Goal: Information Seeking & Learning: Check status

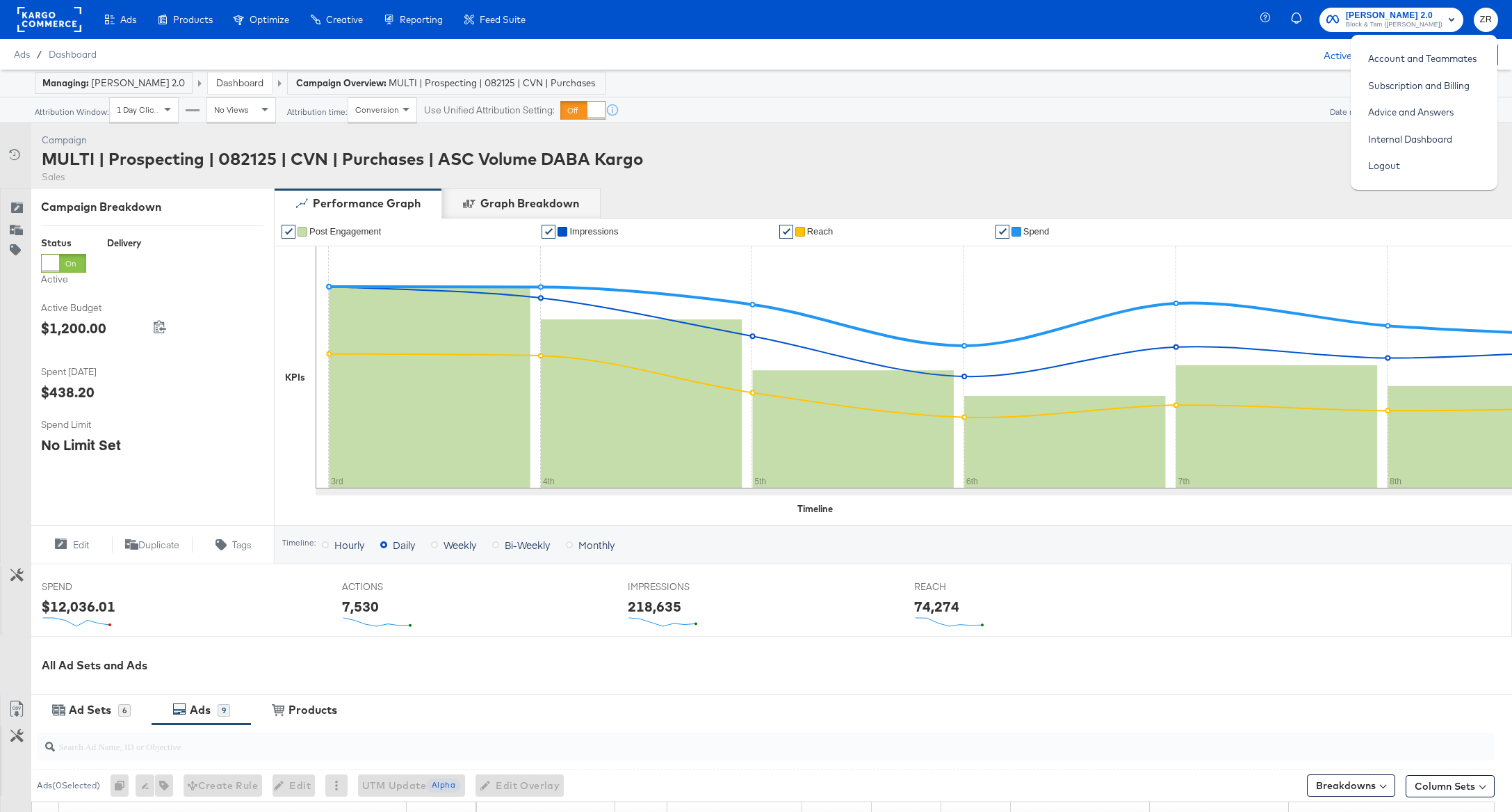
click at [1205, 92] on div "Managing: Veronica Beard 2.0 Dashboard Campaign Overview: MULTI | Prospecting |…" at bounding box center [756, 83] width 1512 height 28
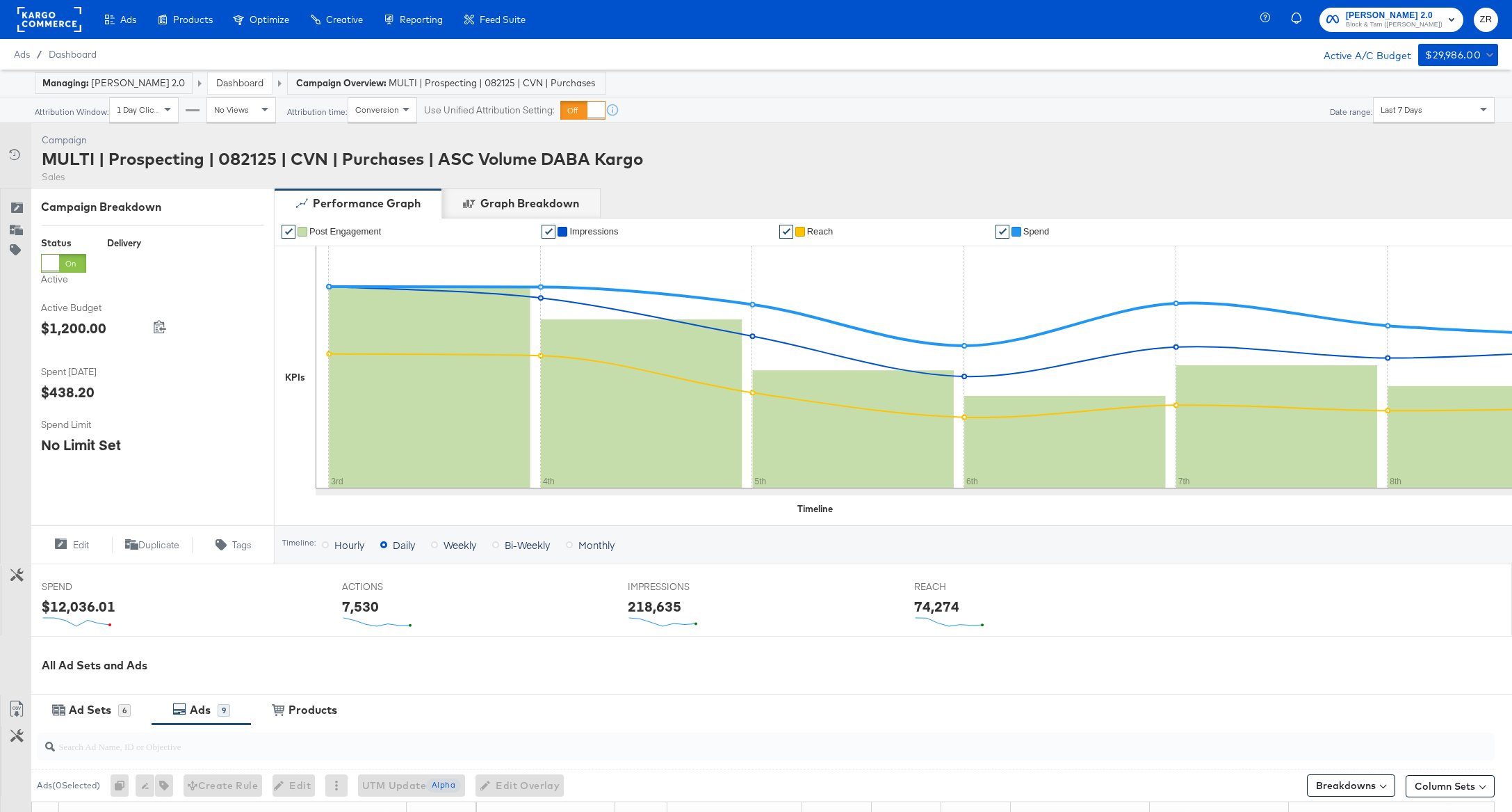
click at [1402, 23] on span "Block & Tam (Veronica Beard)" at bounding box center [1393, 26] width 96 height 12
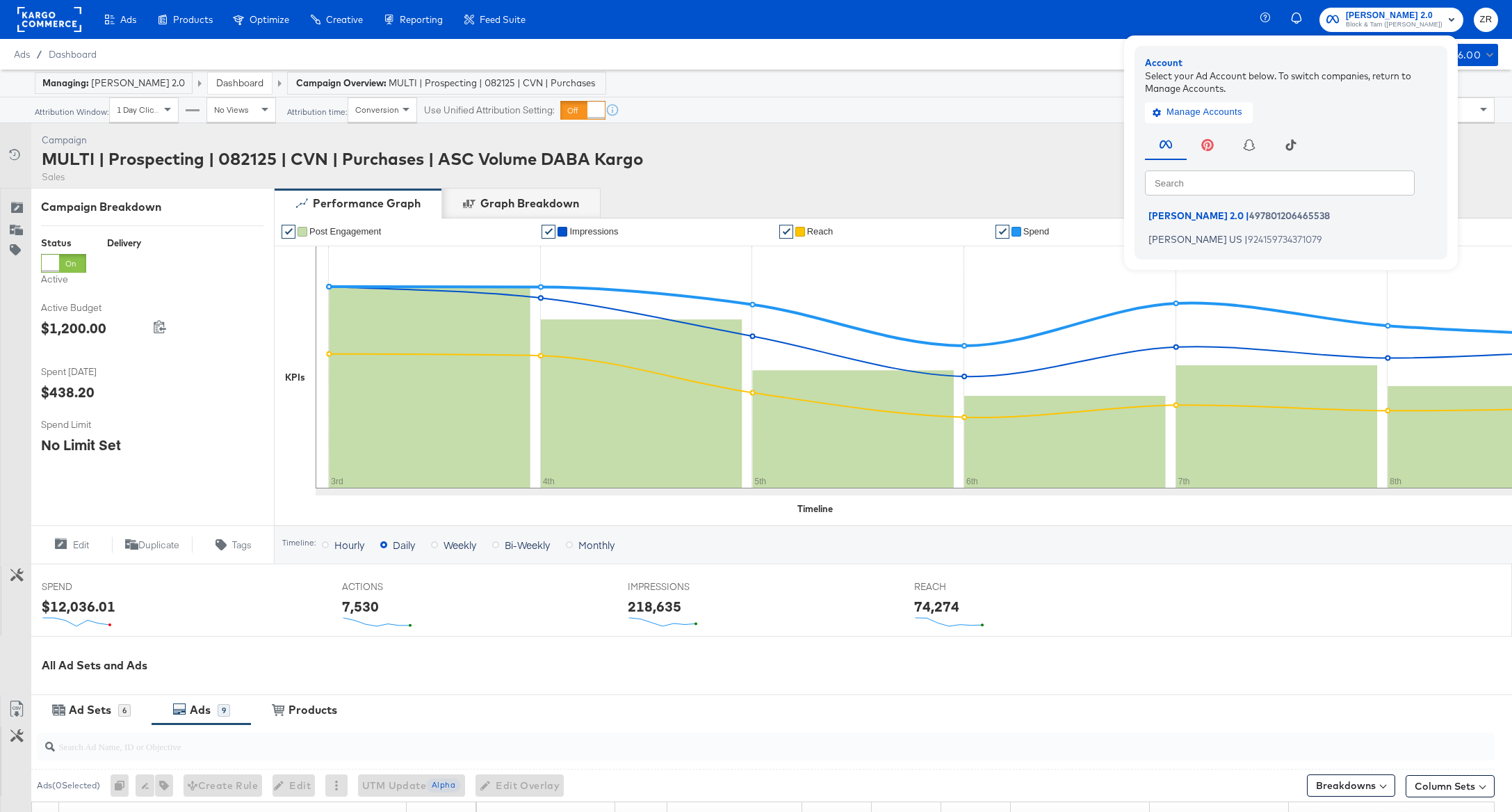
click at [997, 50] on div "Ads / Dashboard Active A/C Budget $29,986.00" at bounding box center [756, 54] width 1512 height 30
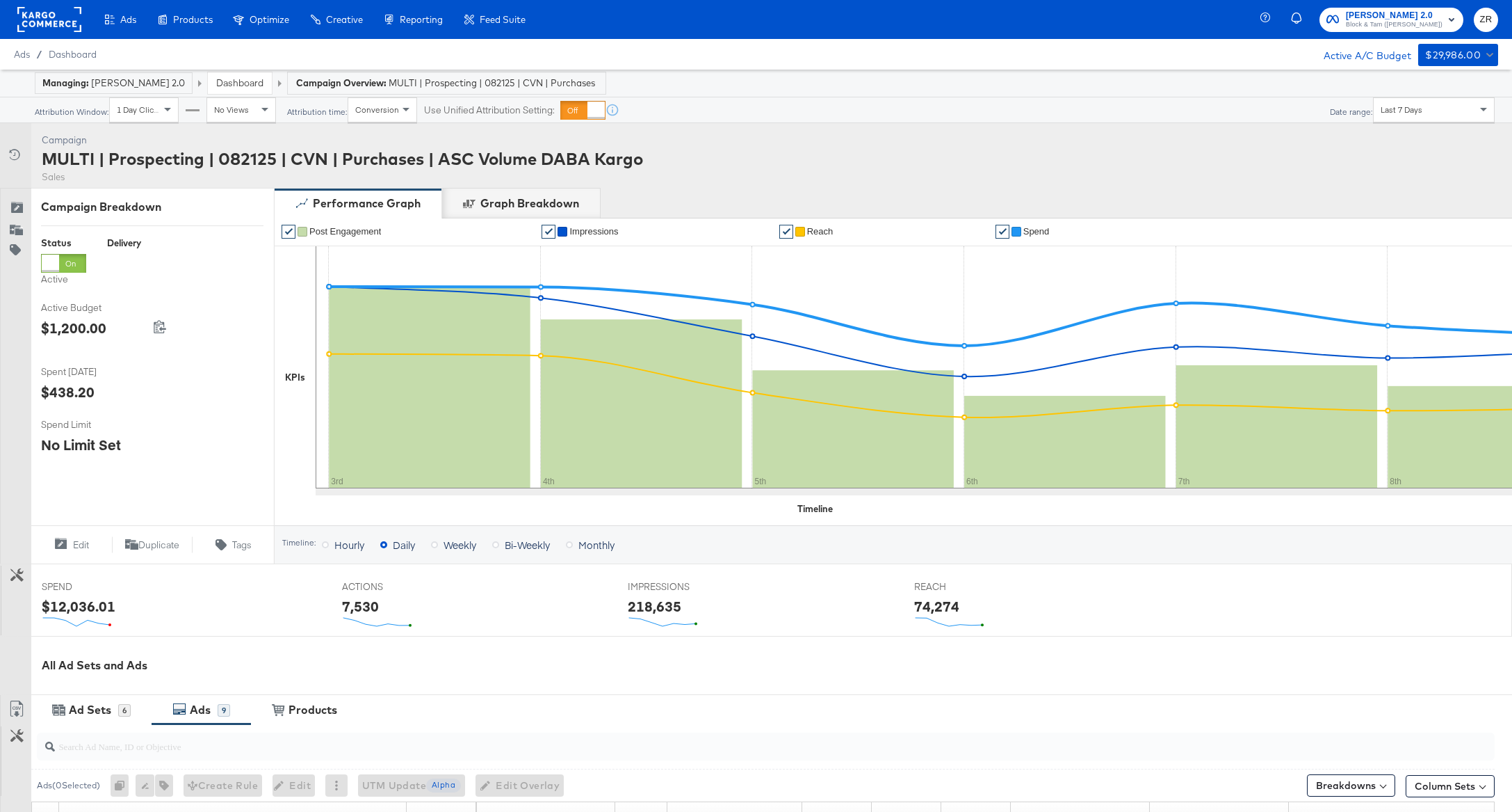
click at [624, 694] on div "Ad Sets 6 Ads 9 View Products Products" at bounding box center [771, 709] width 1481 height 30
click at [1405, 12] on span "Veronica Beard 2.0" at bounding box center [1393, 16] width 96 height 15
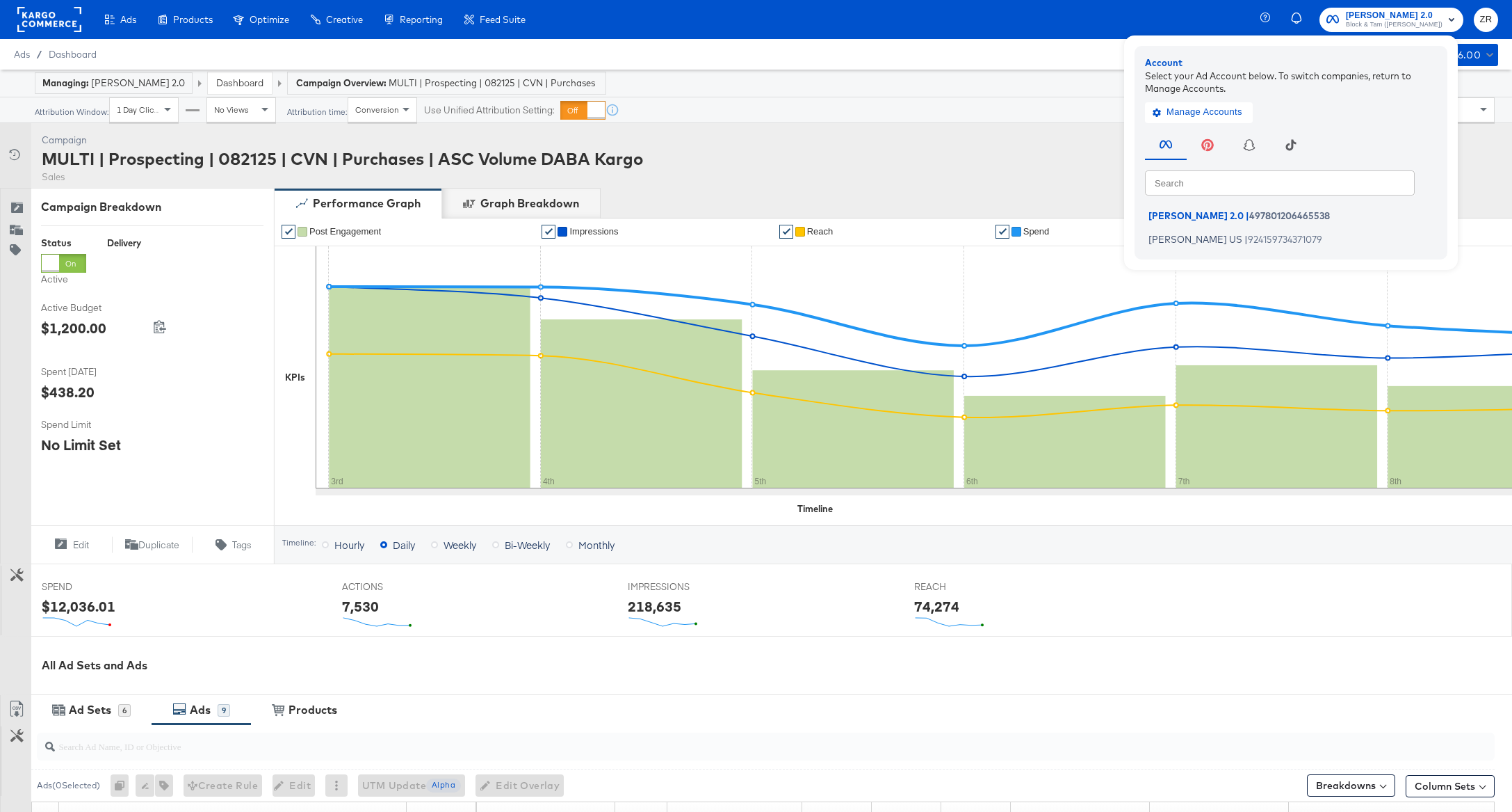
click at [851, 110] on div "Attribution Window: 1 Day Clicks No Views Attribution time: Conversion Use Unif…" at bounding box center [756, 110] width 1533 height 26
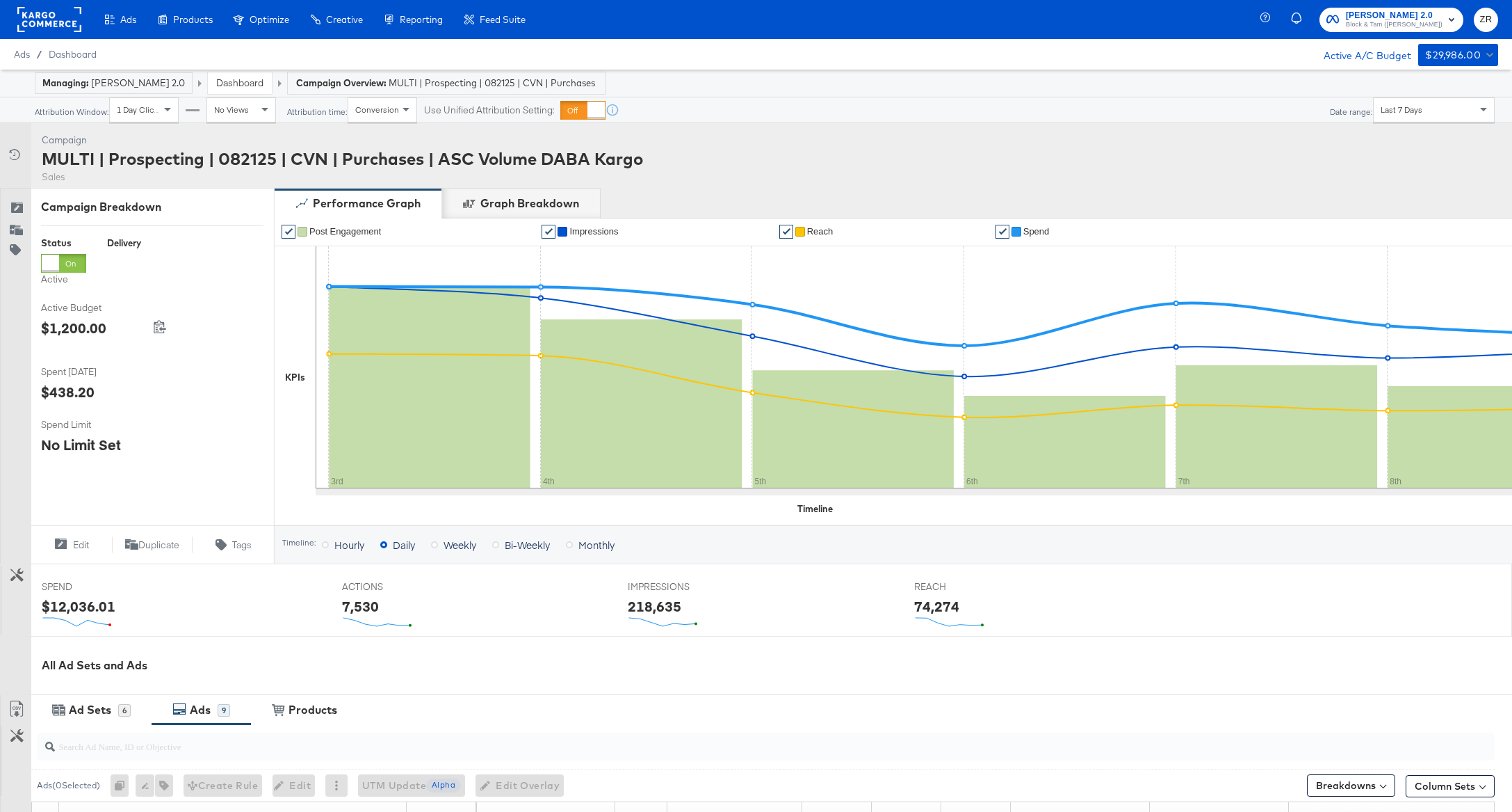
click at [1389, 26] on span "Block & Tam ([PERSON_NAME])" at bounding box center [1393, 26] width 96 height 12
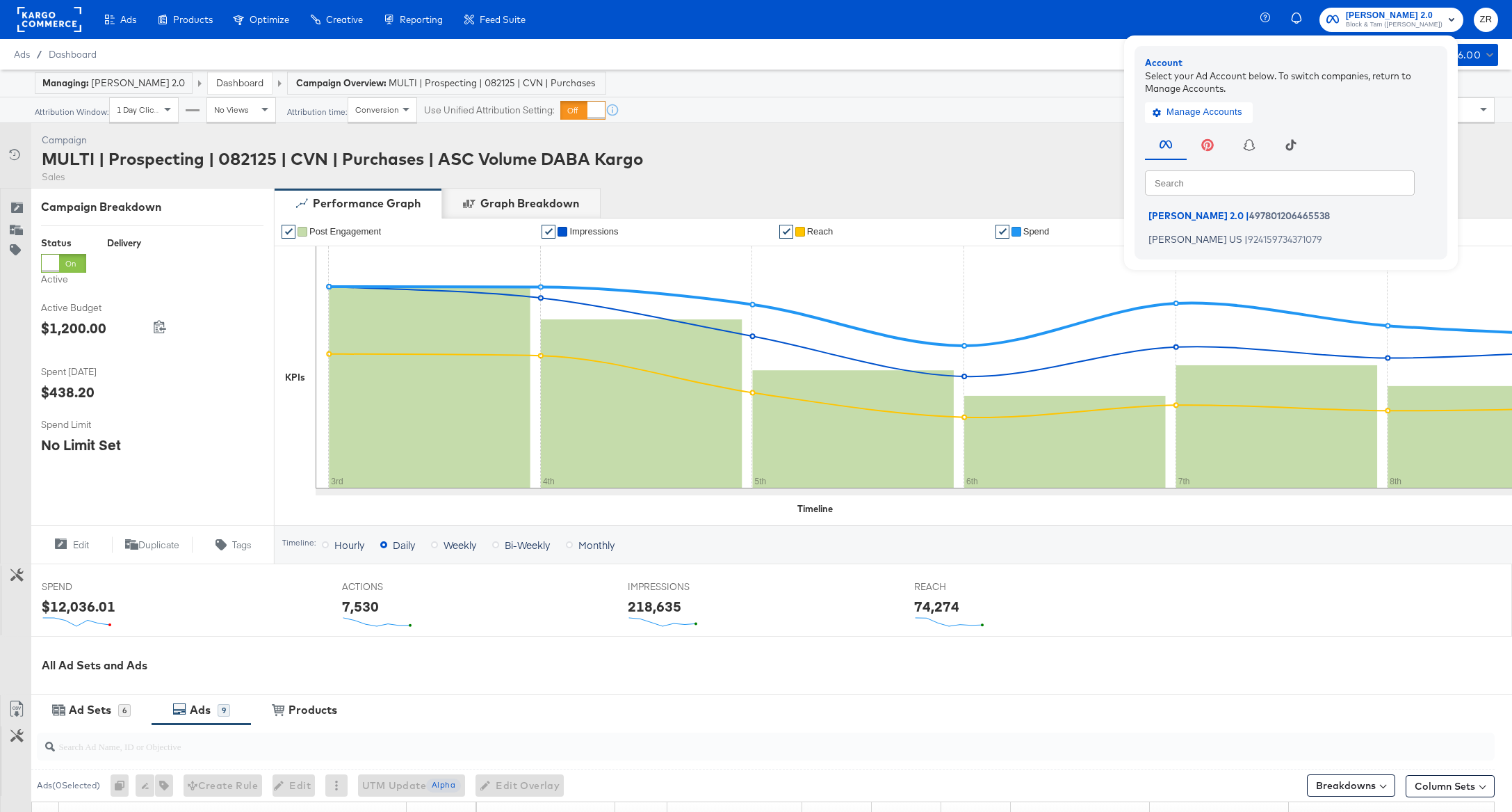
click at [1041, 58] on div "Ads / Dashboard Active A/C Budget $29,986.00" at bounding box center [756, 54] width 1512 height 30
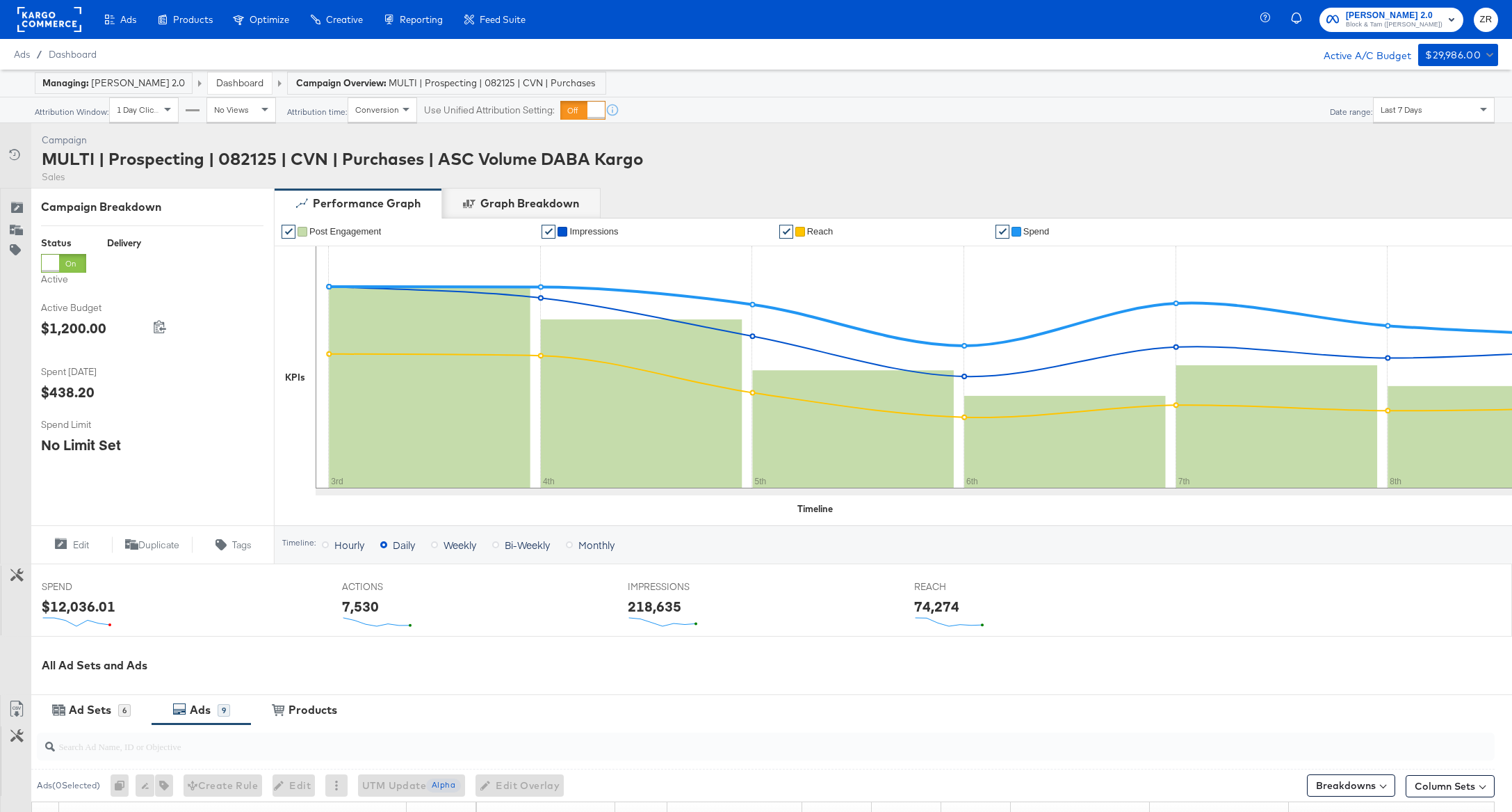
click at [56, 32] on div at bounding box center [49, 19] width 64 height 39
click at [55, 21] on rect at bounding box center [49, 19] width 64 height 25
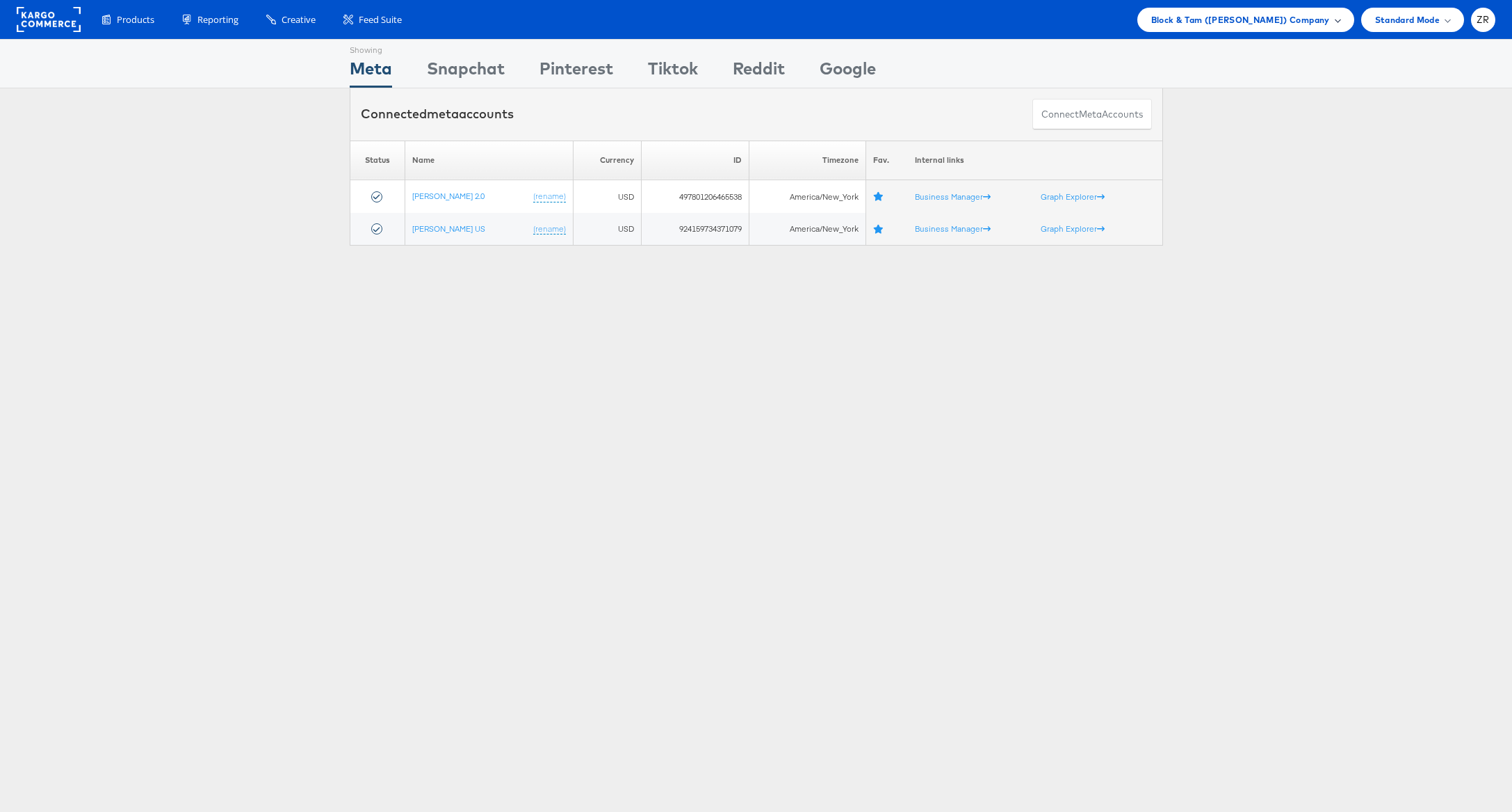
click at [1259, 20] on span "Block & Tam (Veronica Beard) Company" at bounding box center [1240, 20] width 179 height 15
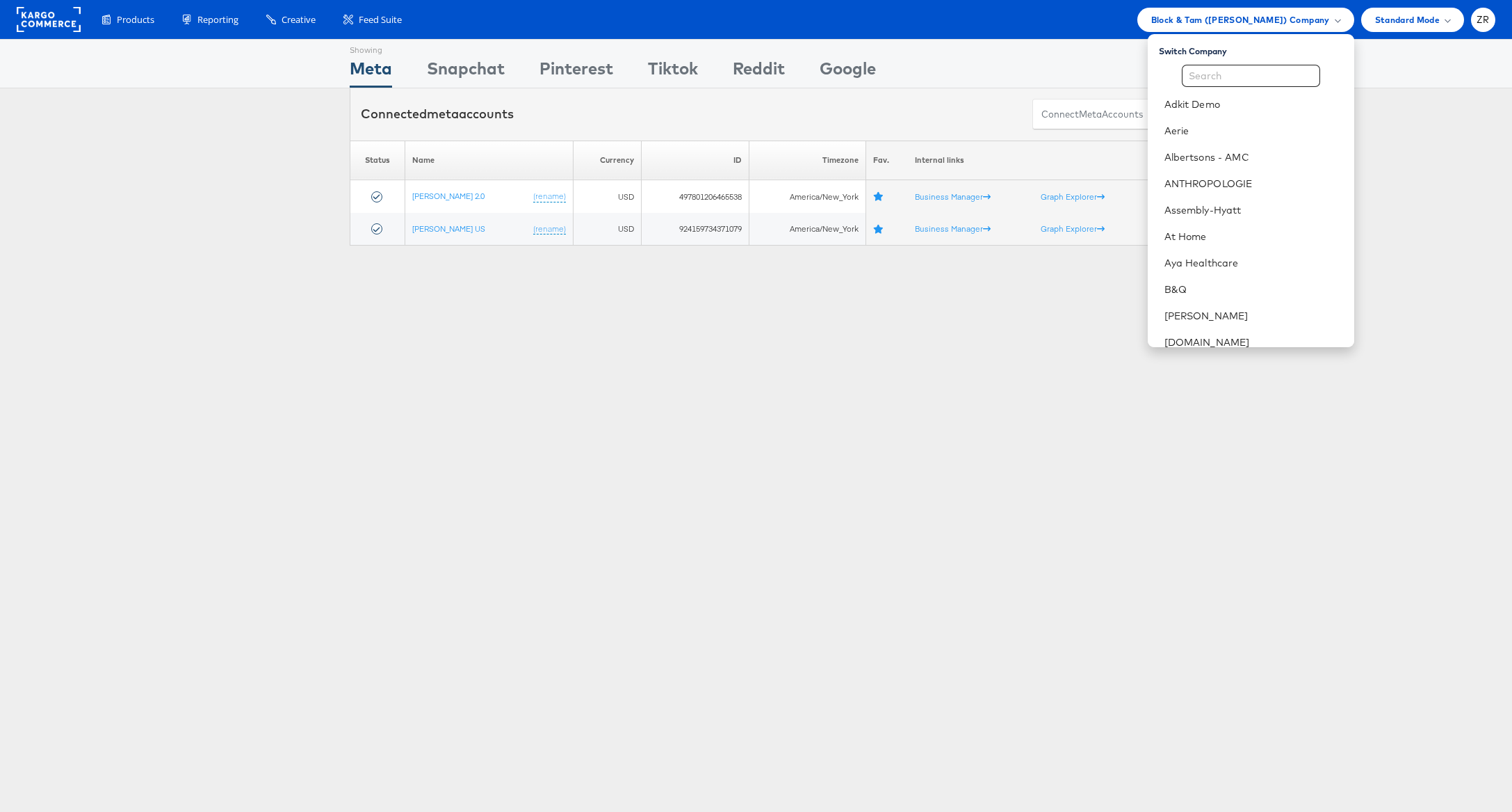
click at [147, 96] on div "Connected meta accounts Connect meta Accounts" at bounding box center [756, 114] width 1512 height 52
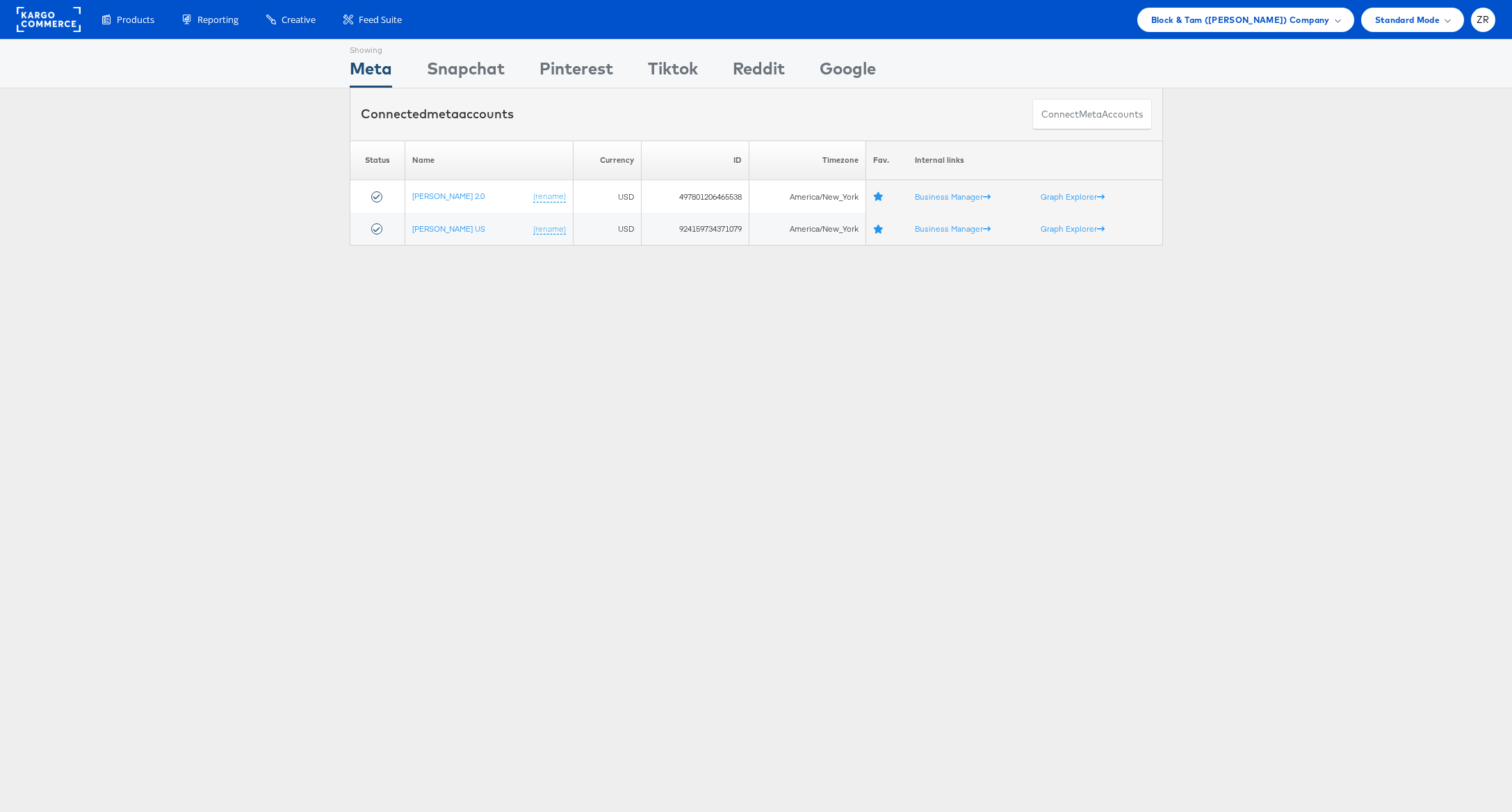
click at [32, 12] on rect at bounding box center [49, 19] width 64 height 25
click at [1211, 0] on div "Products Product Catalogs Enhance Your Product Catalog, Map Them to Publishers,…" at bounding box center [756, 19] width 1512 height 39
click at [1217, 16] on span "Block & Tam (Veronica Beard) Company" at bounding box center [1240, 20] width 179 height 15
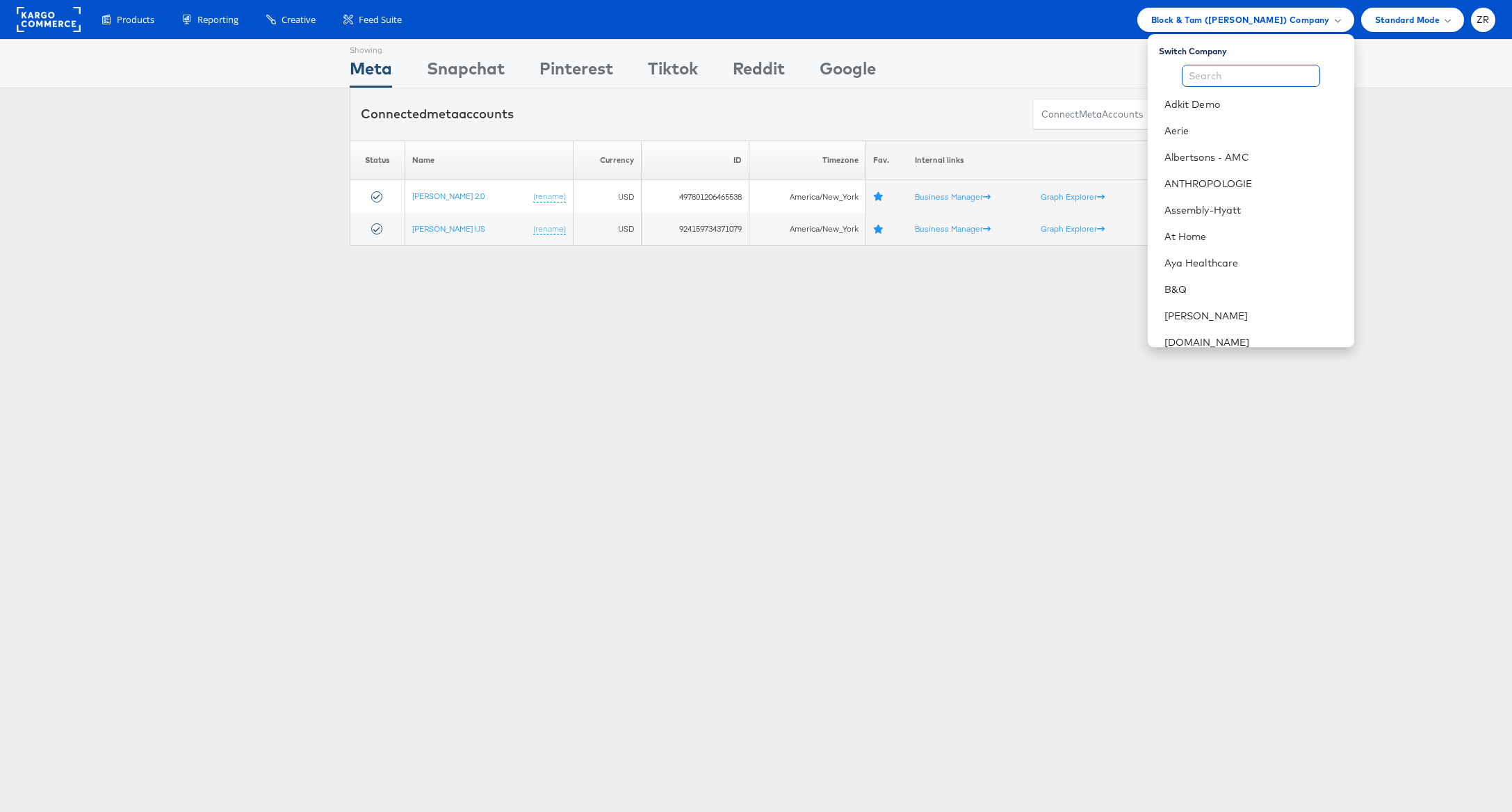
click at [1235, 70] on input "text" at bounding box center [1251, 76] width 138 height 22
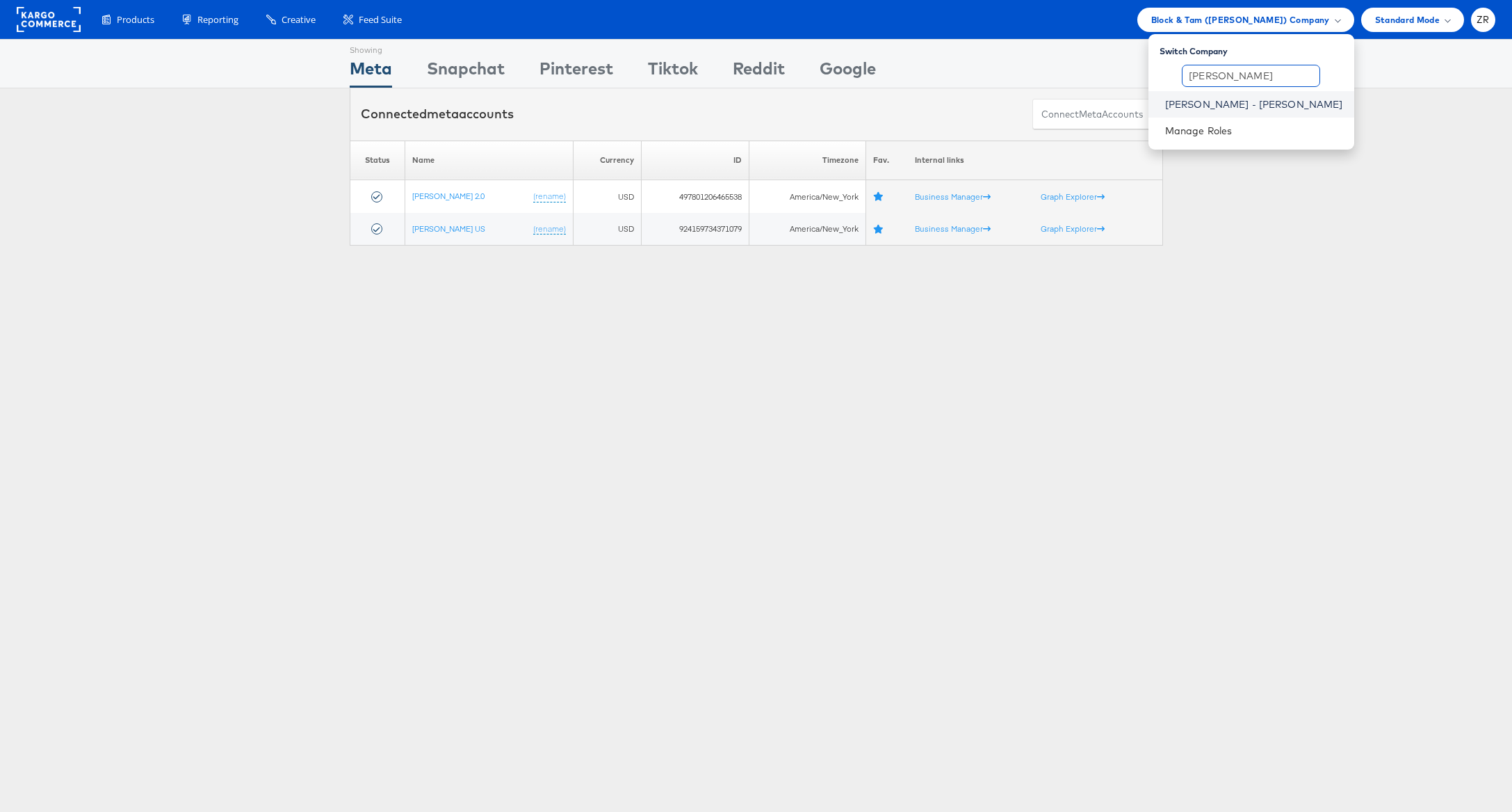
type input "Alex"
click at [1258, 105] on link "Mason - Alexis Bittar" at bounding box center [1254, 104] width 178 height 14
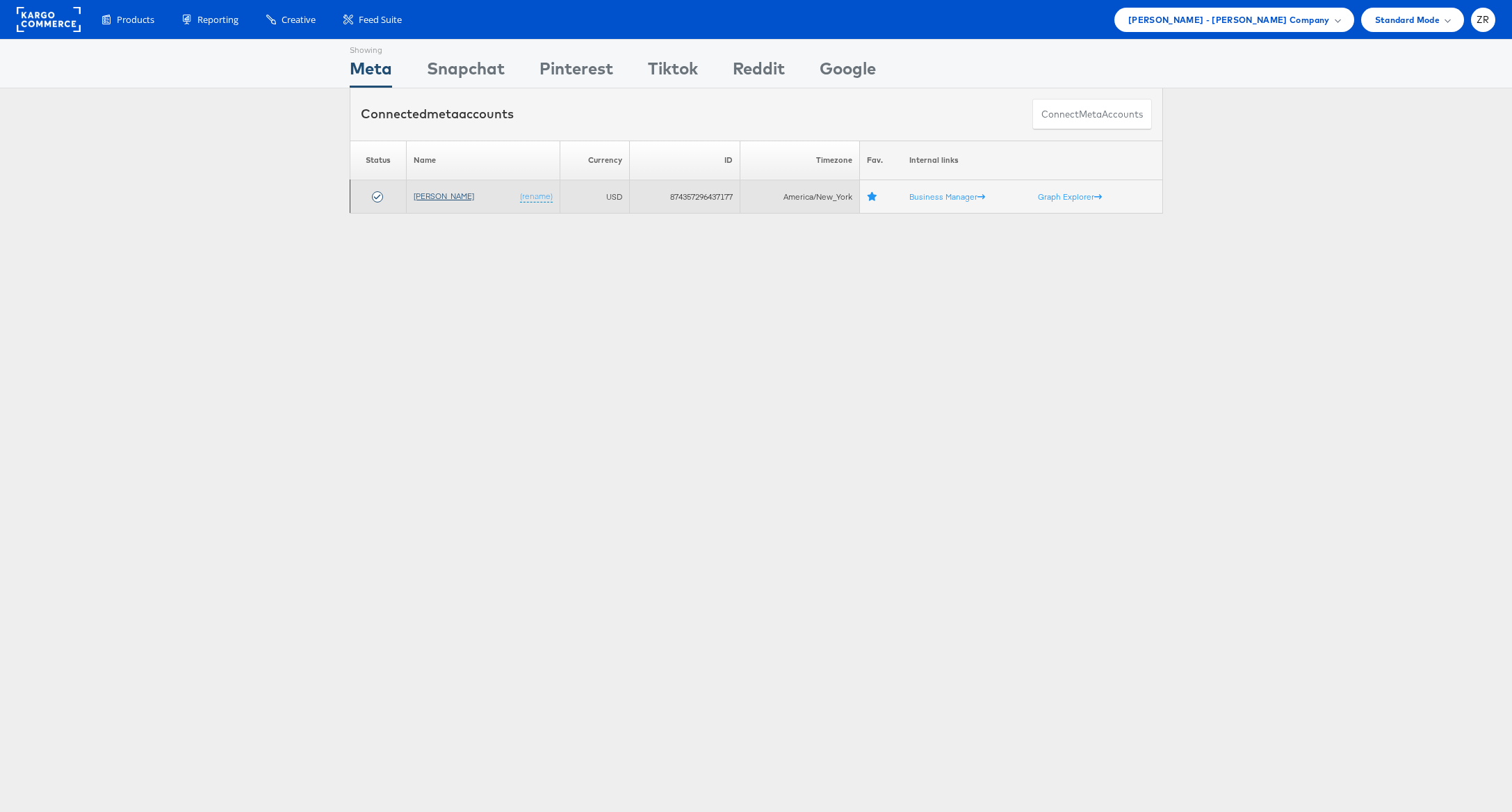
click at [440, 198] on link "[PERSON_NAME]" at bounding box center [444, 195] width 60 height 11
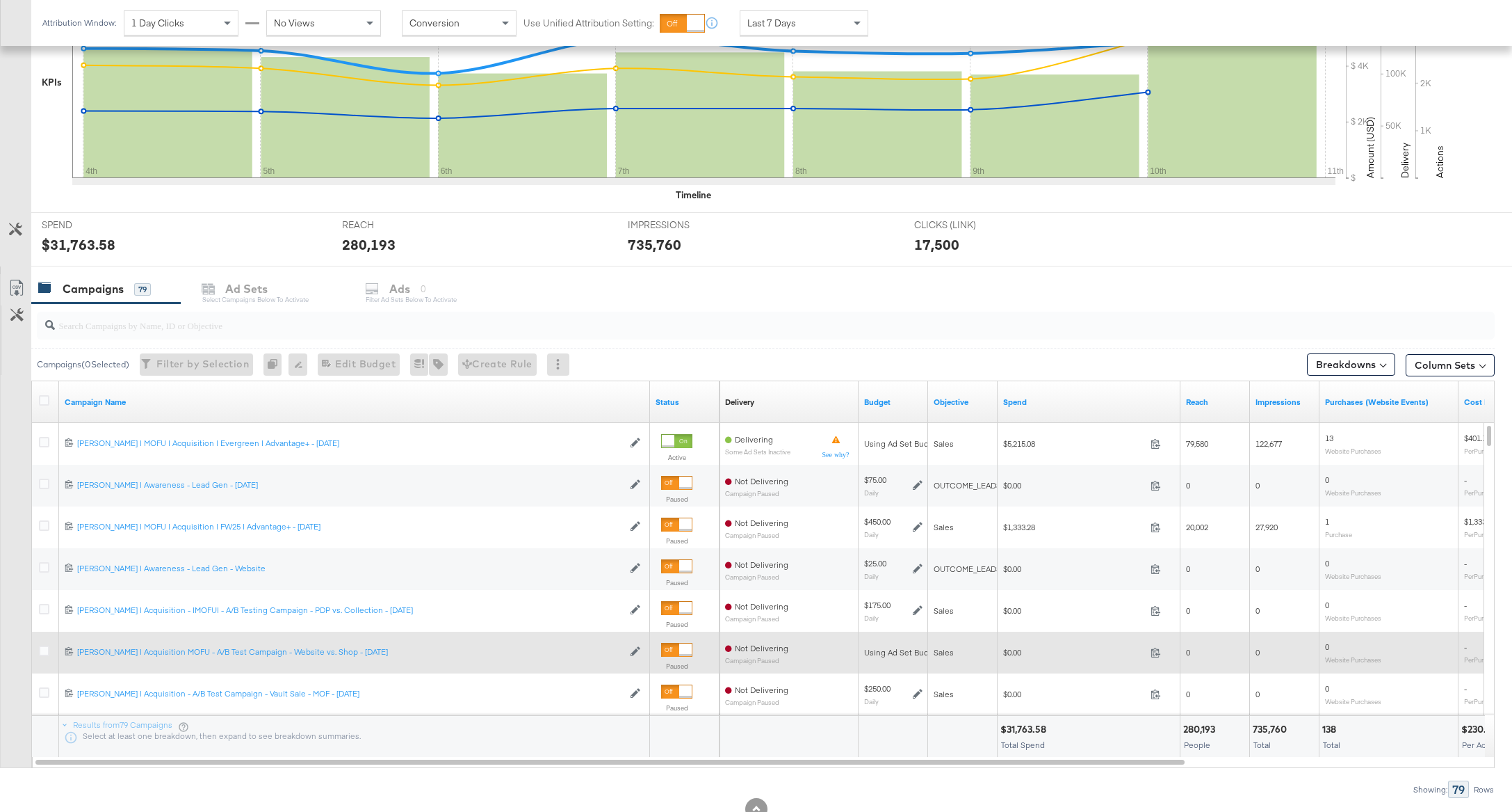
scroll to position [414, 0]
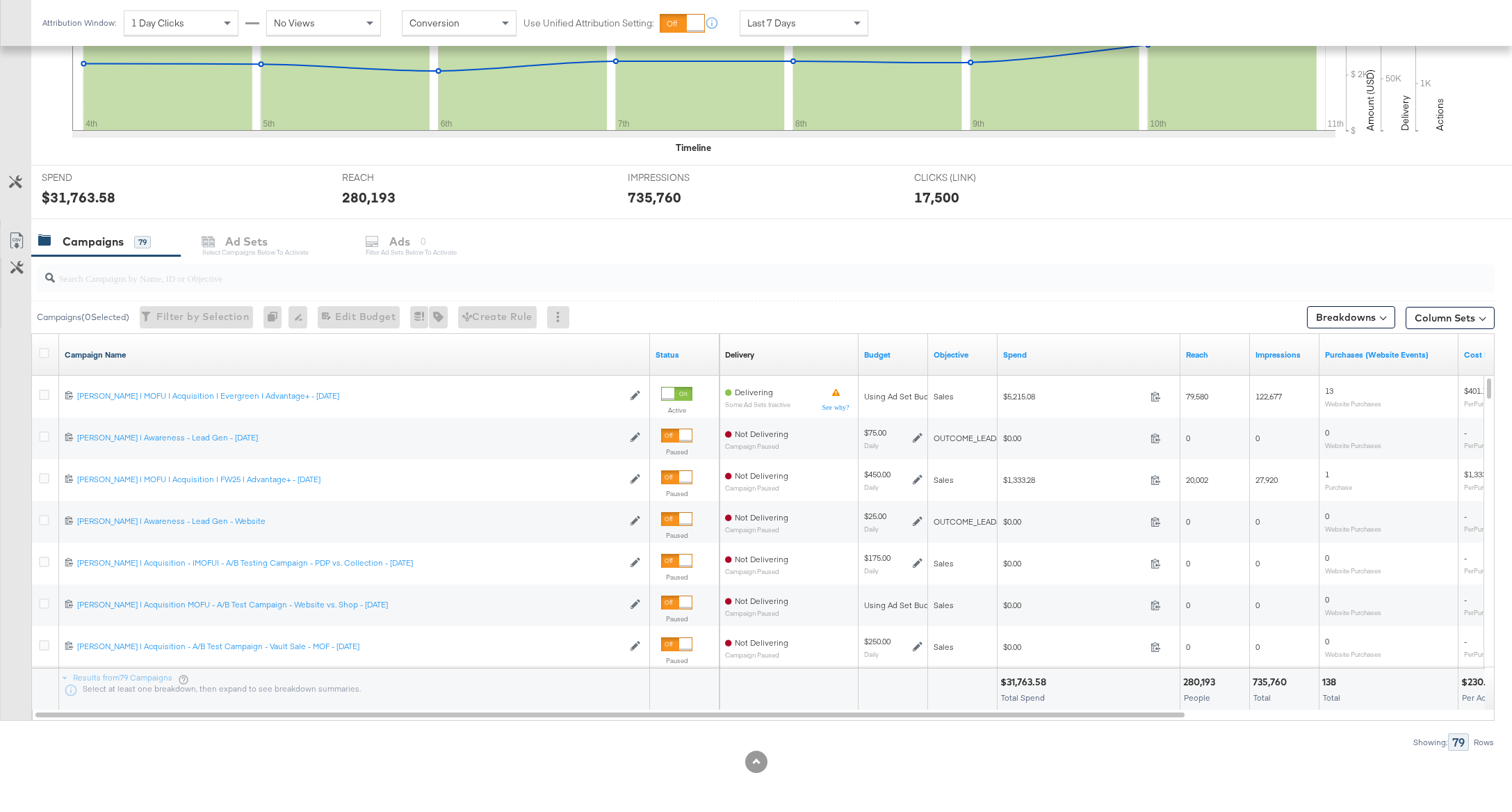
click at [267, 352] on link "Campaign Name" at bounding box center [355, 355] width 579 height 12
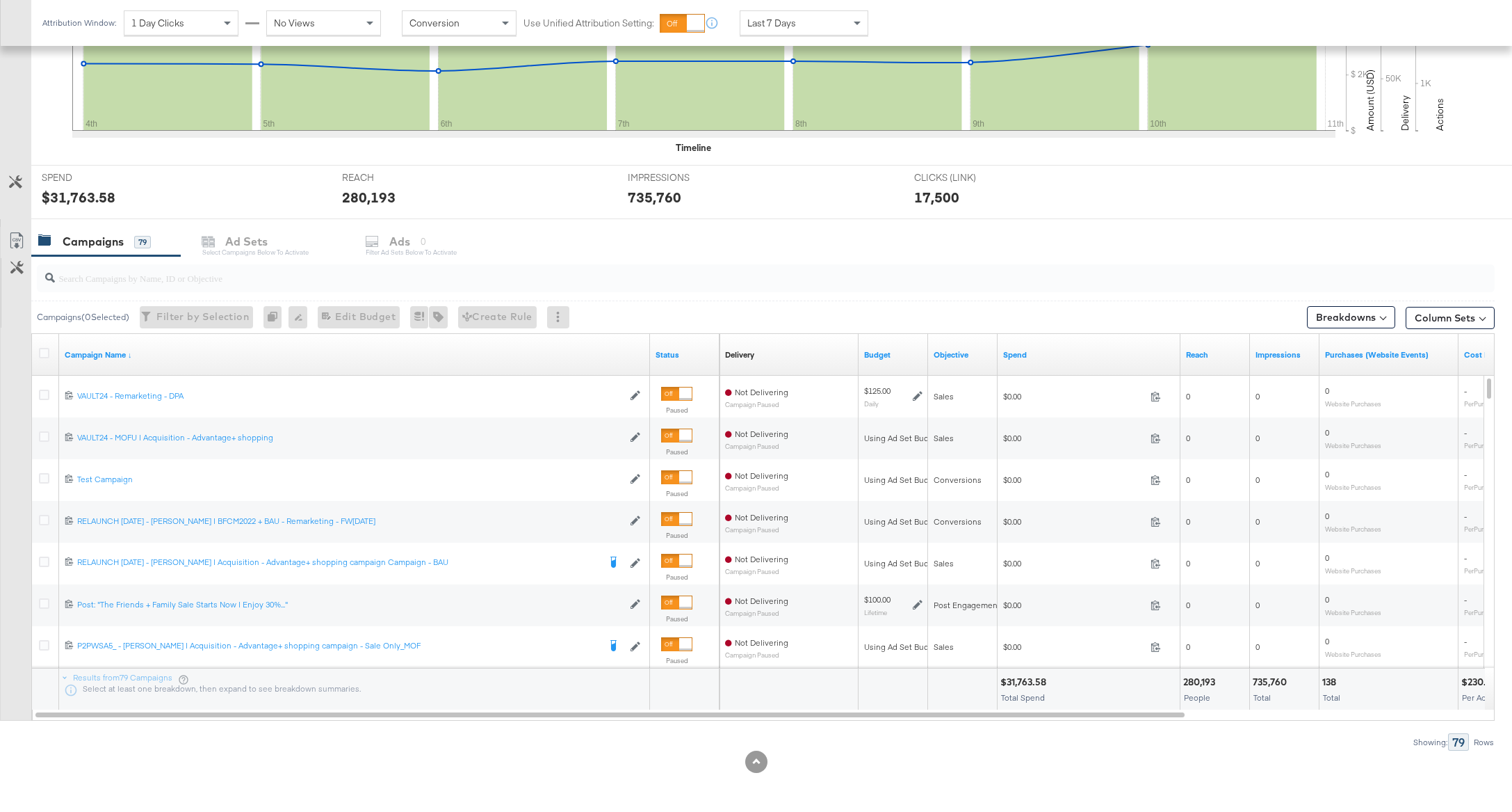
click at [255, 360] on div "Campaign Name ↓" at bounding box center [355, 354] width 591 height 22
click at [141, 278] on input "search" at bounding box center [707, 272] width 1305 height 27
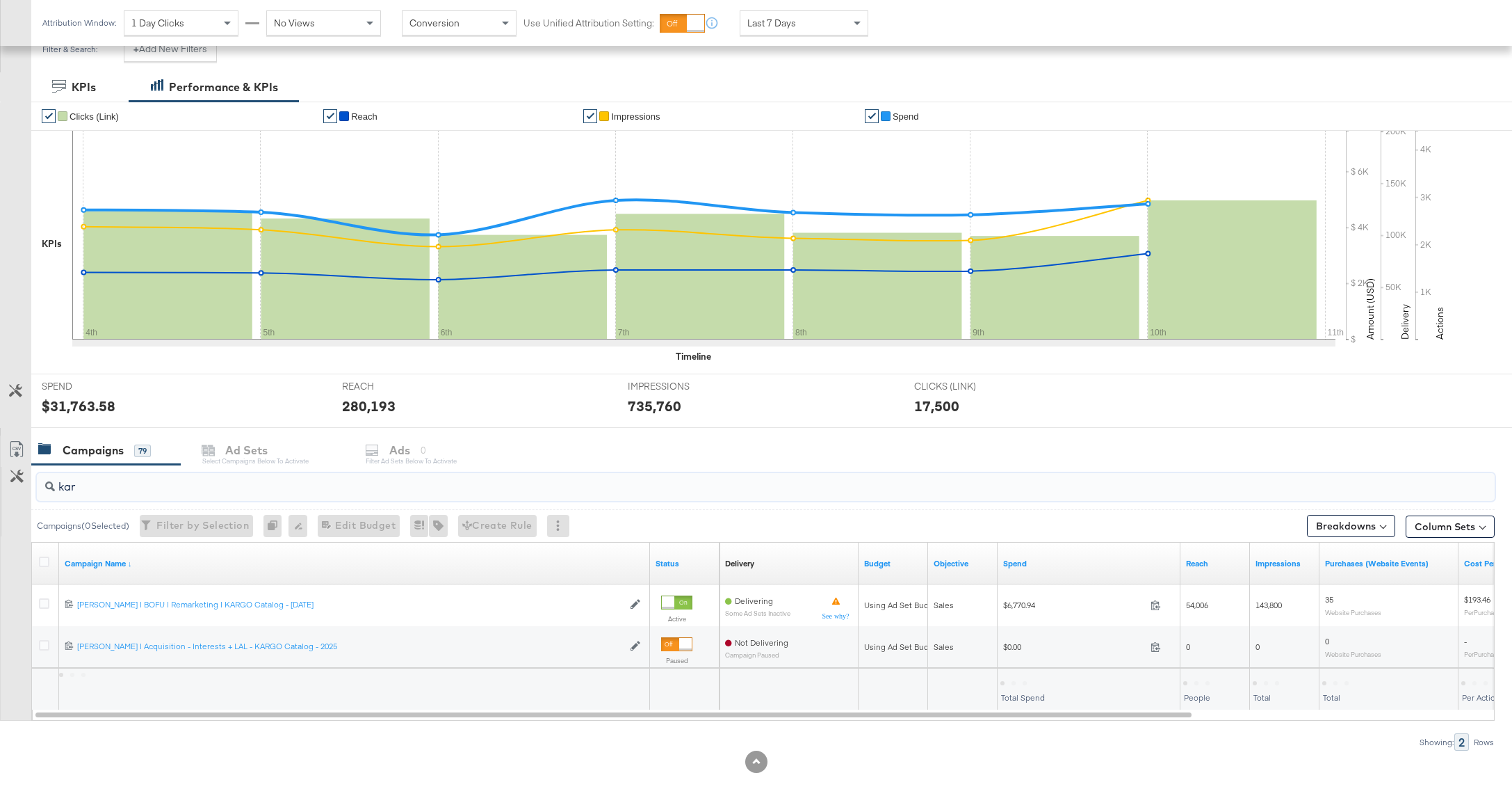
scroll to position [205, 0]
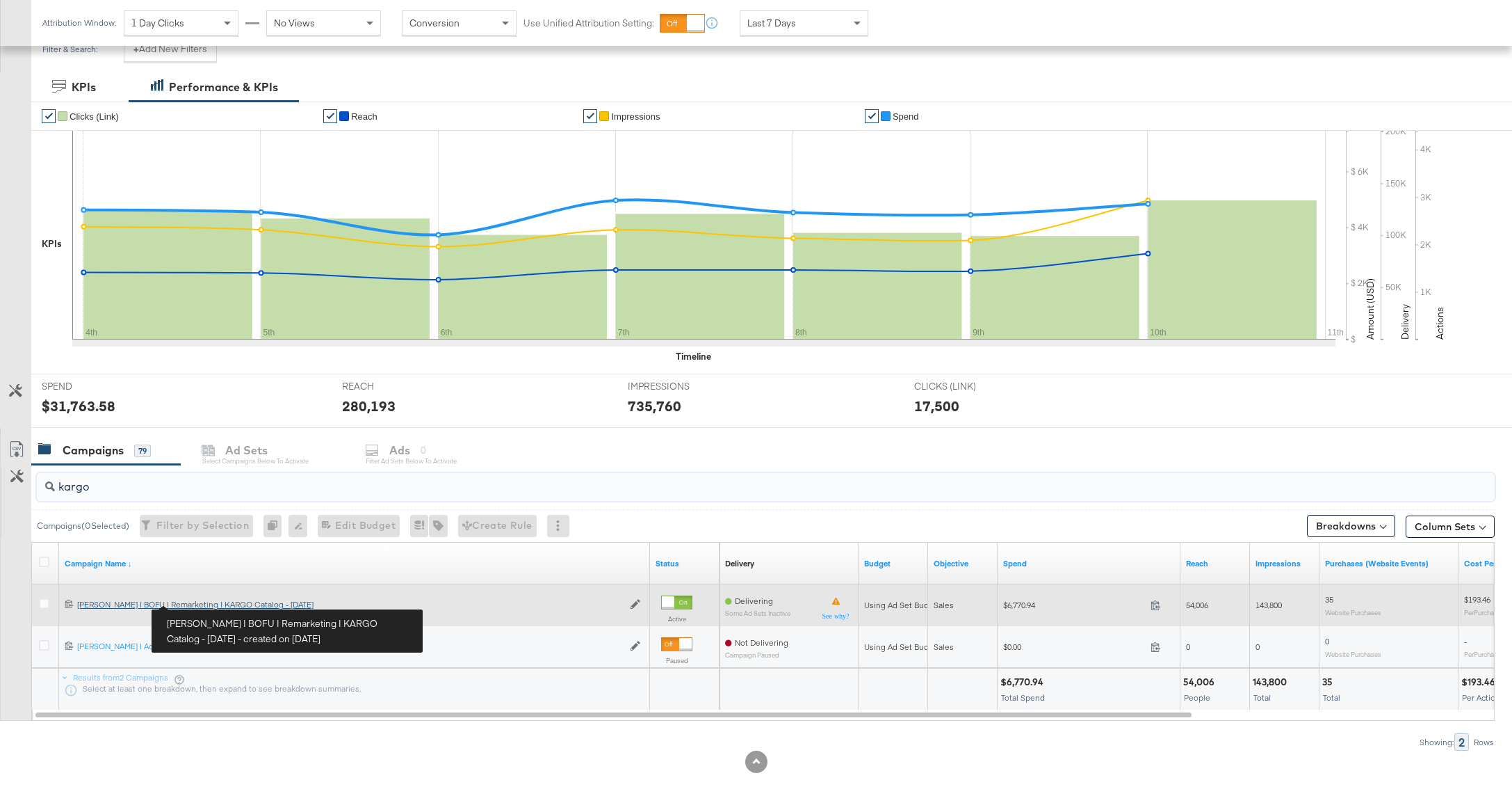
type input "kargo"
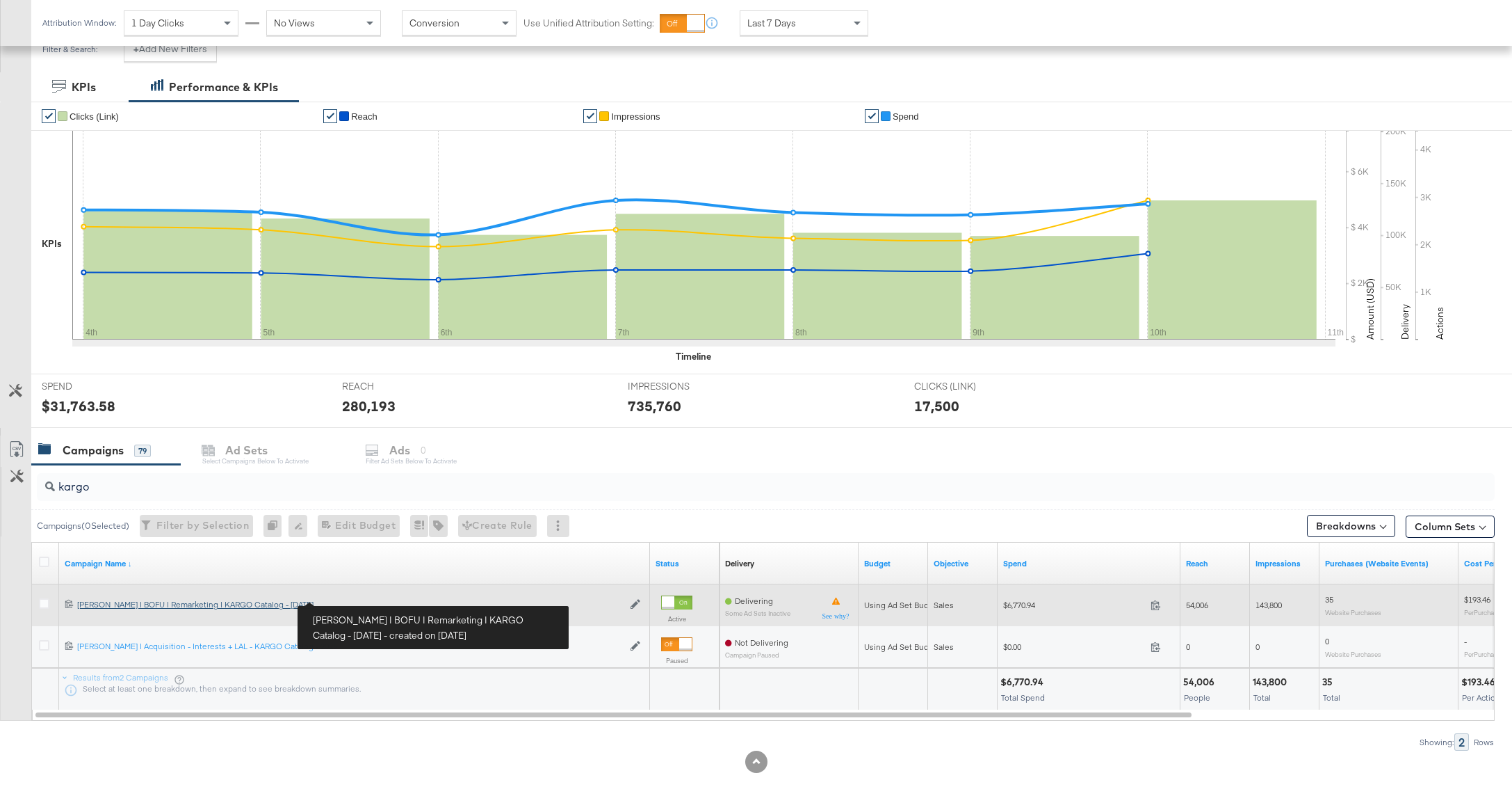
click at [203, 603] on div "Mason | BOFU | Remarketing | KARGO Catalog - March 2025 Mason | BOFU | Remarket…" at bounding box center [350, 604] width 546 height 12
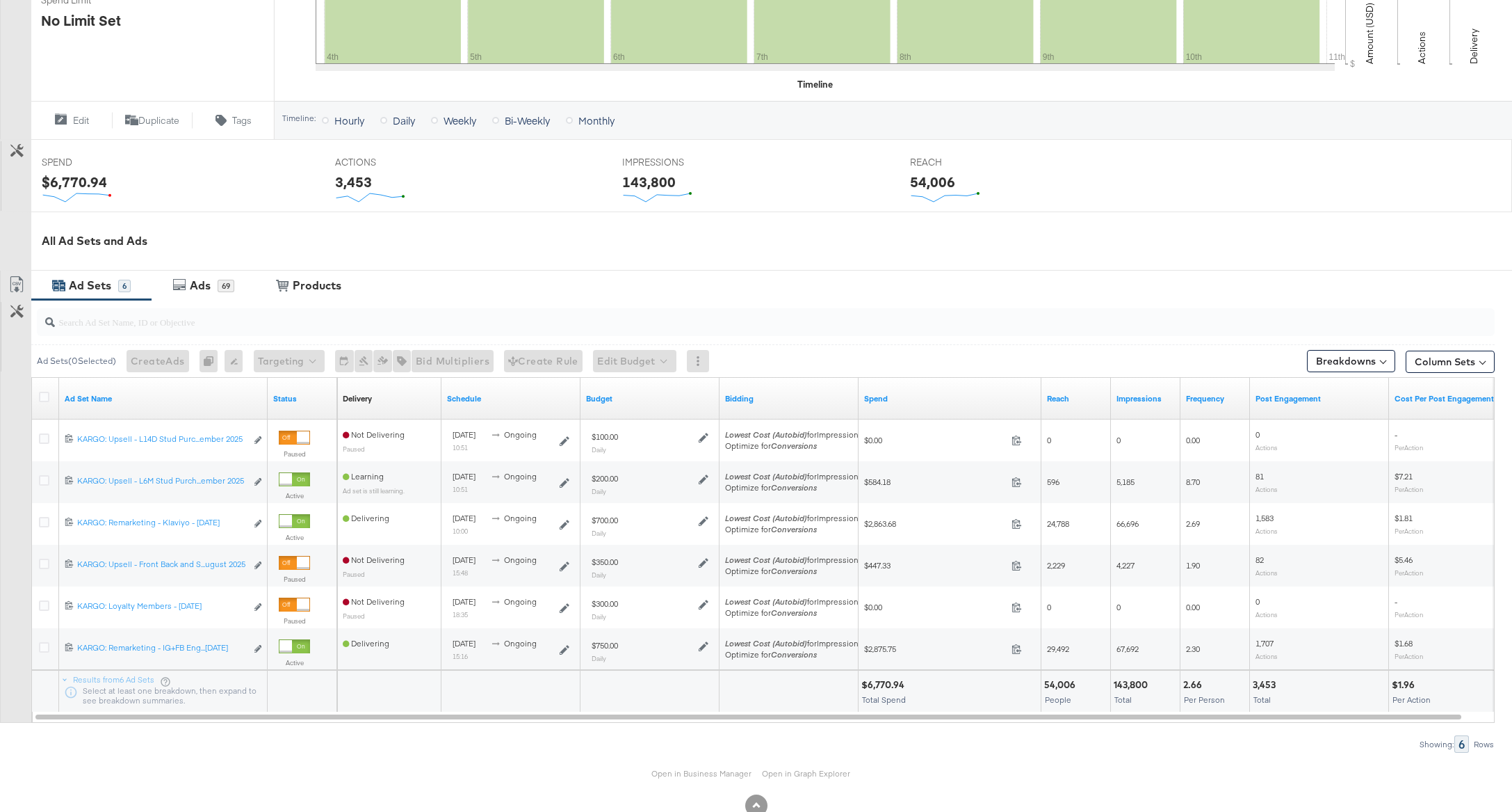
scroll to position [427, 0]
click at [74, 284] on div "Ad Sets" at bounding box center [91, 282] width 43 height 16
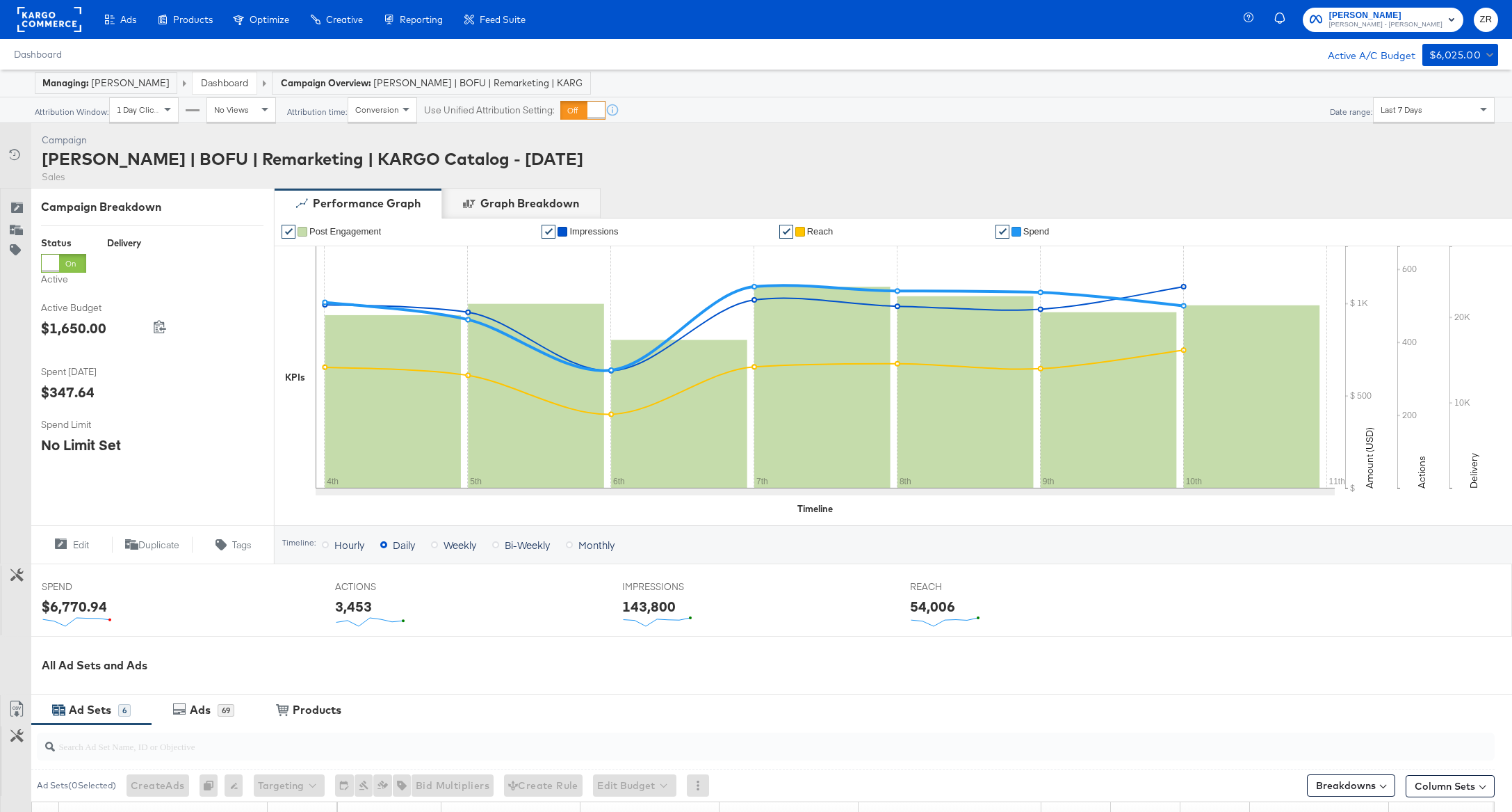
click at [671, 64] on div "Dashboard Active A/C Budget $6,025.00" at bounding box center [756, 54] width 1512 height 30
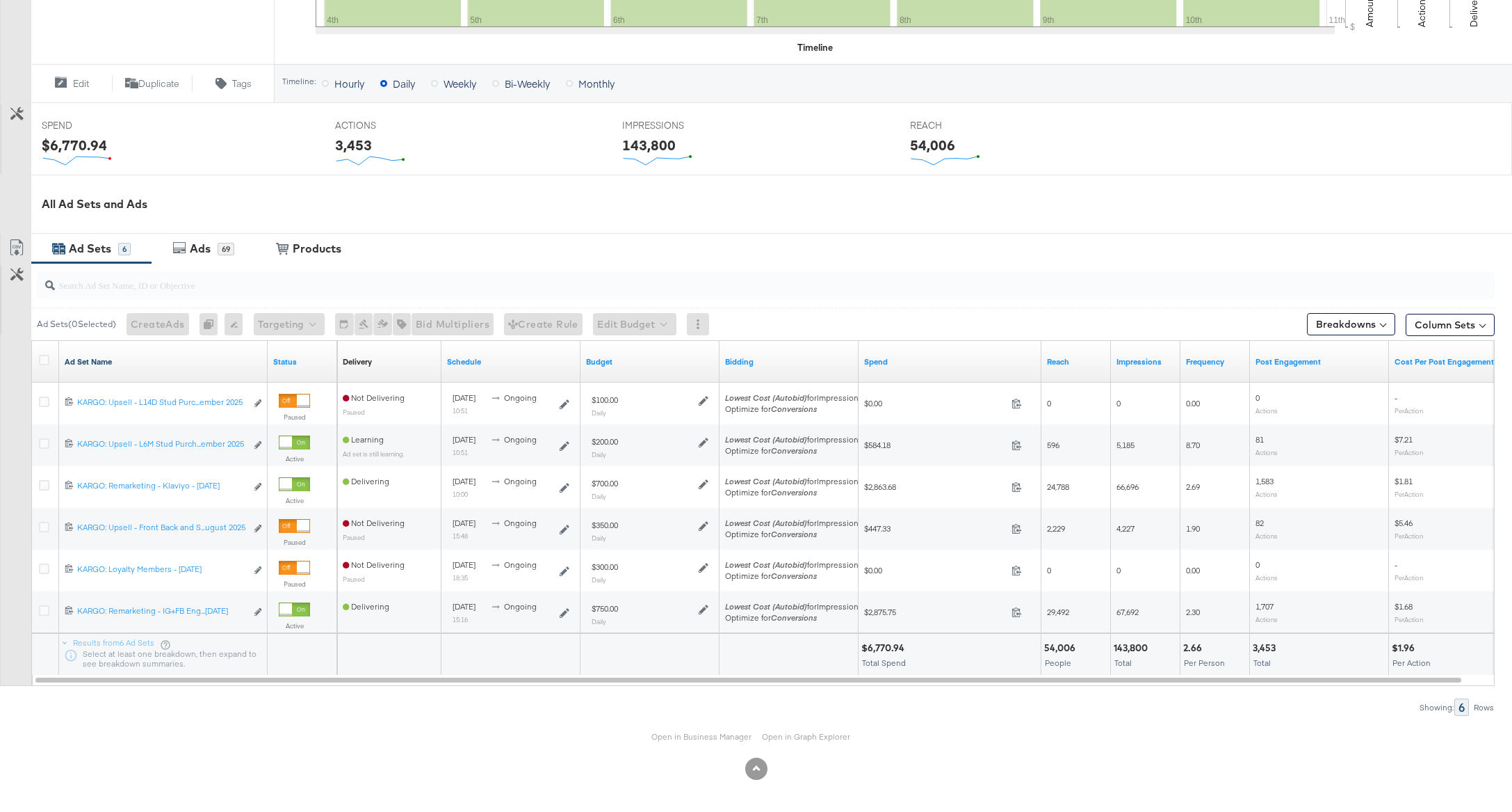
click at [128, 356] on link "Ad Set Name" at bounding box center [164, 362] width 198 height 12
click at [45, 360] on icon at bounding box center [44, 360] width 11 height 11
click at [0, 0] on input "checkbox" at bounding box center [0, 0] width 0 height 0
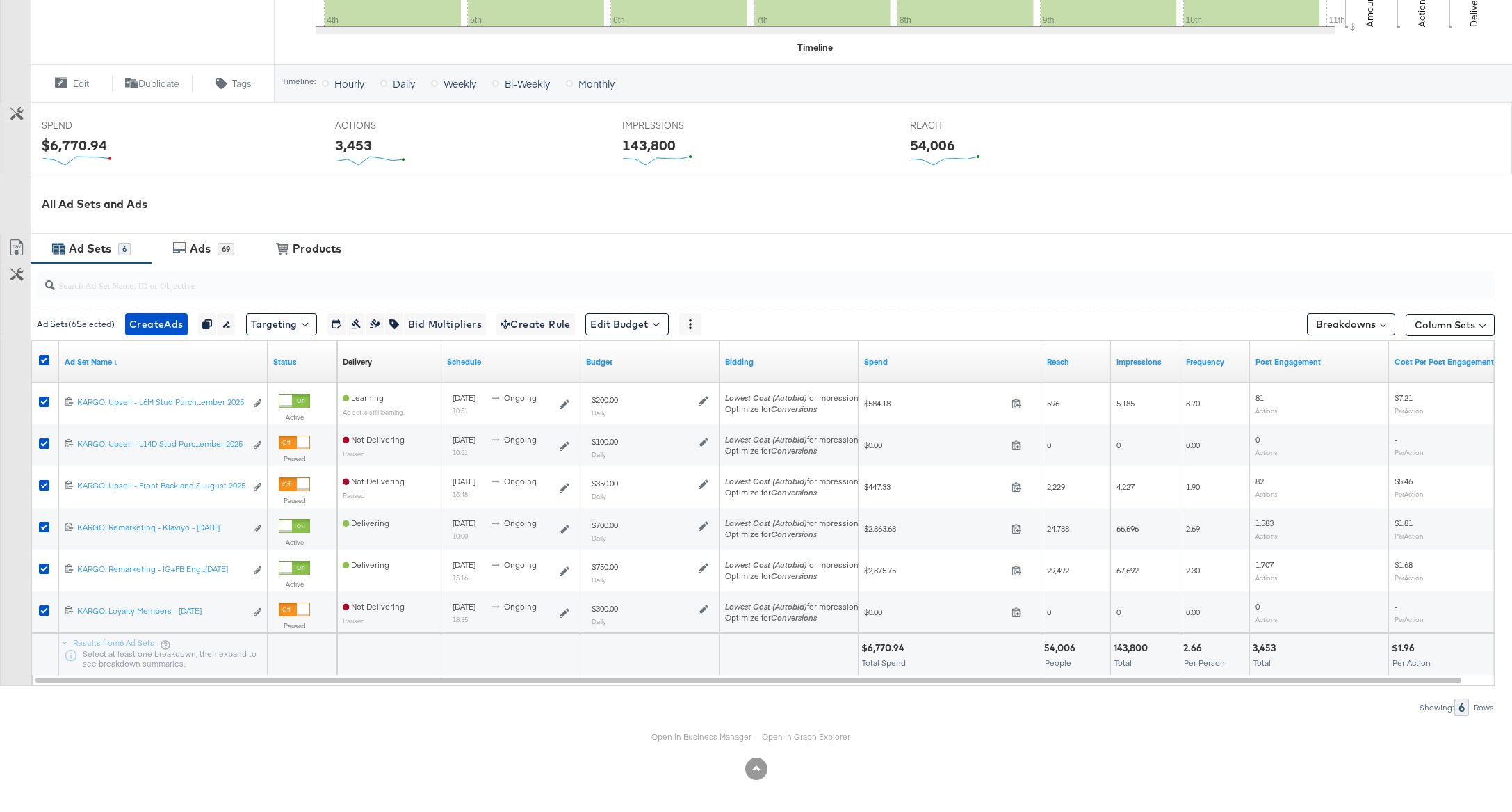
drag, startPoint x: 193, startPoint y: 254, endPoint x: 225, endPoint y: 314, distance: 68.0
click at [193, 254] on div "Ads" at bounding box center [200, 248] width 21 height 16
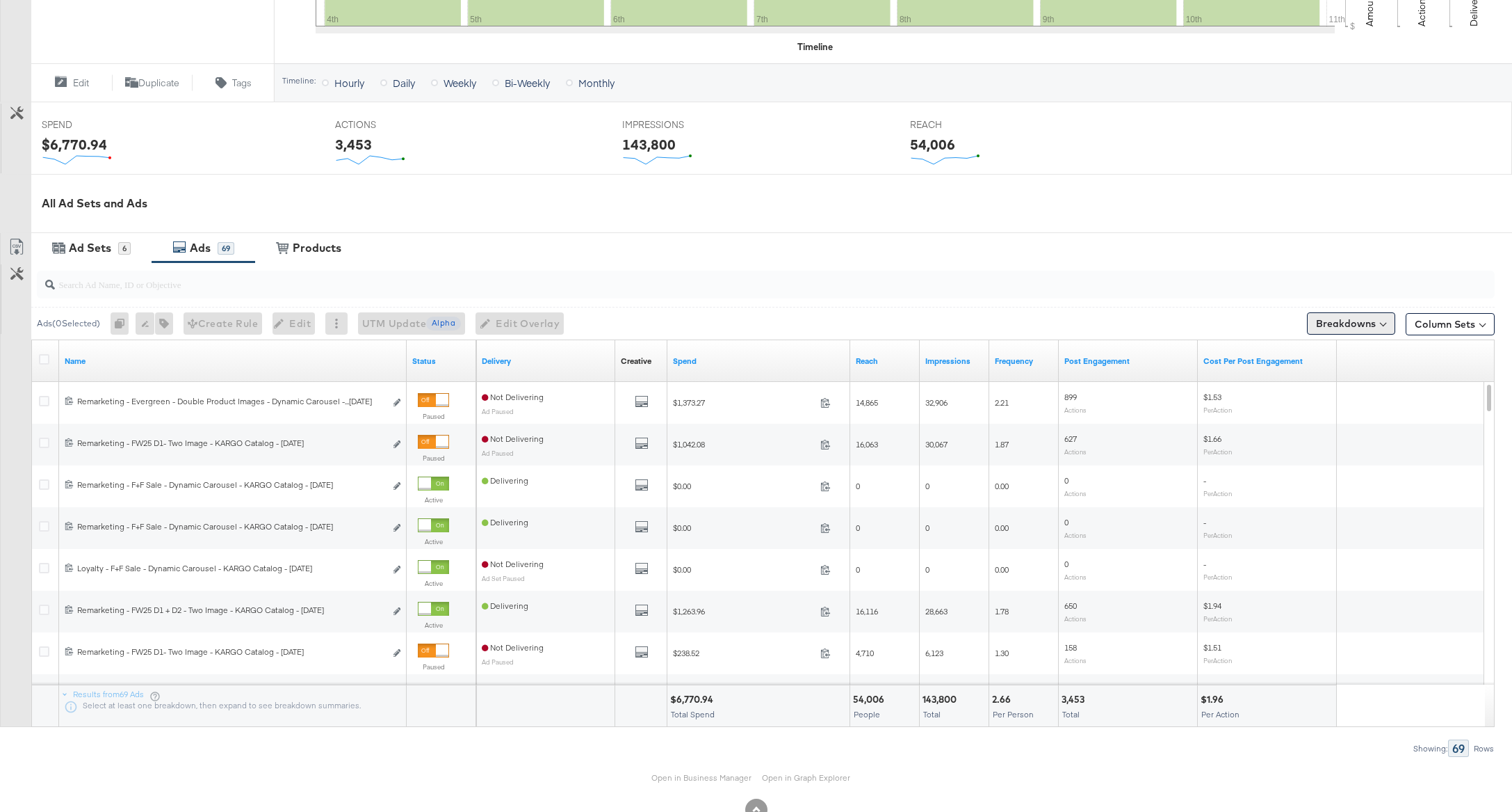
click at [1366, 322] on button "Breakdowns" at bounding box center [1351, 323] width 88 height 22
click at [1258, 217] on div "All Ad Sets and Ads" at bounding box center [756, 203] width 1512 height 59
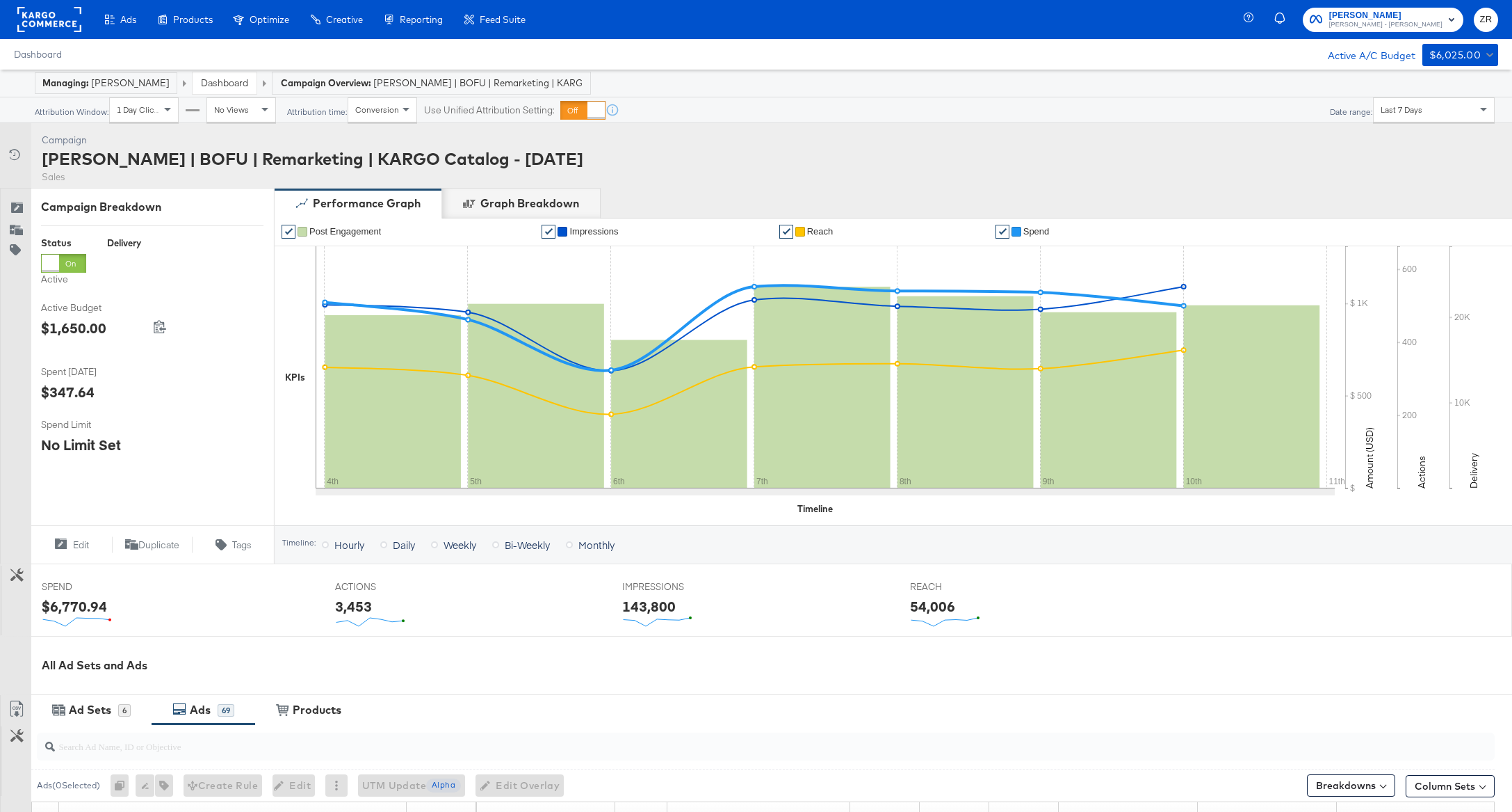
scroll to position [355, 0]
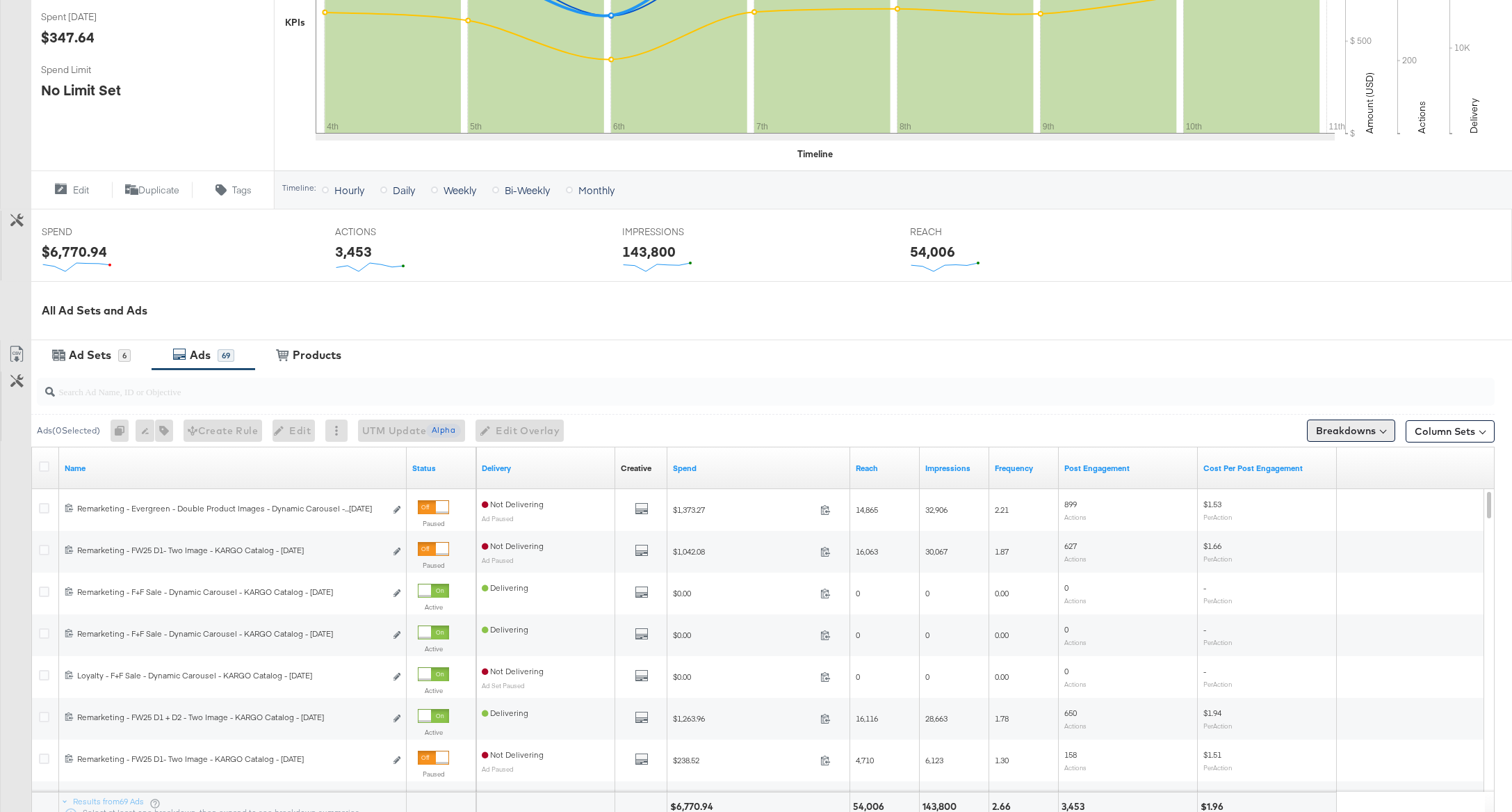
click at [1369, 436] on button "Breakdowns" at bounding box center [1351, 430] width 88 height 22
click at [1333, 496] on div "Delivery" at bounding box center [1319, 492] width 138 height 12
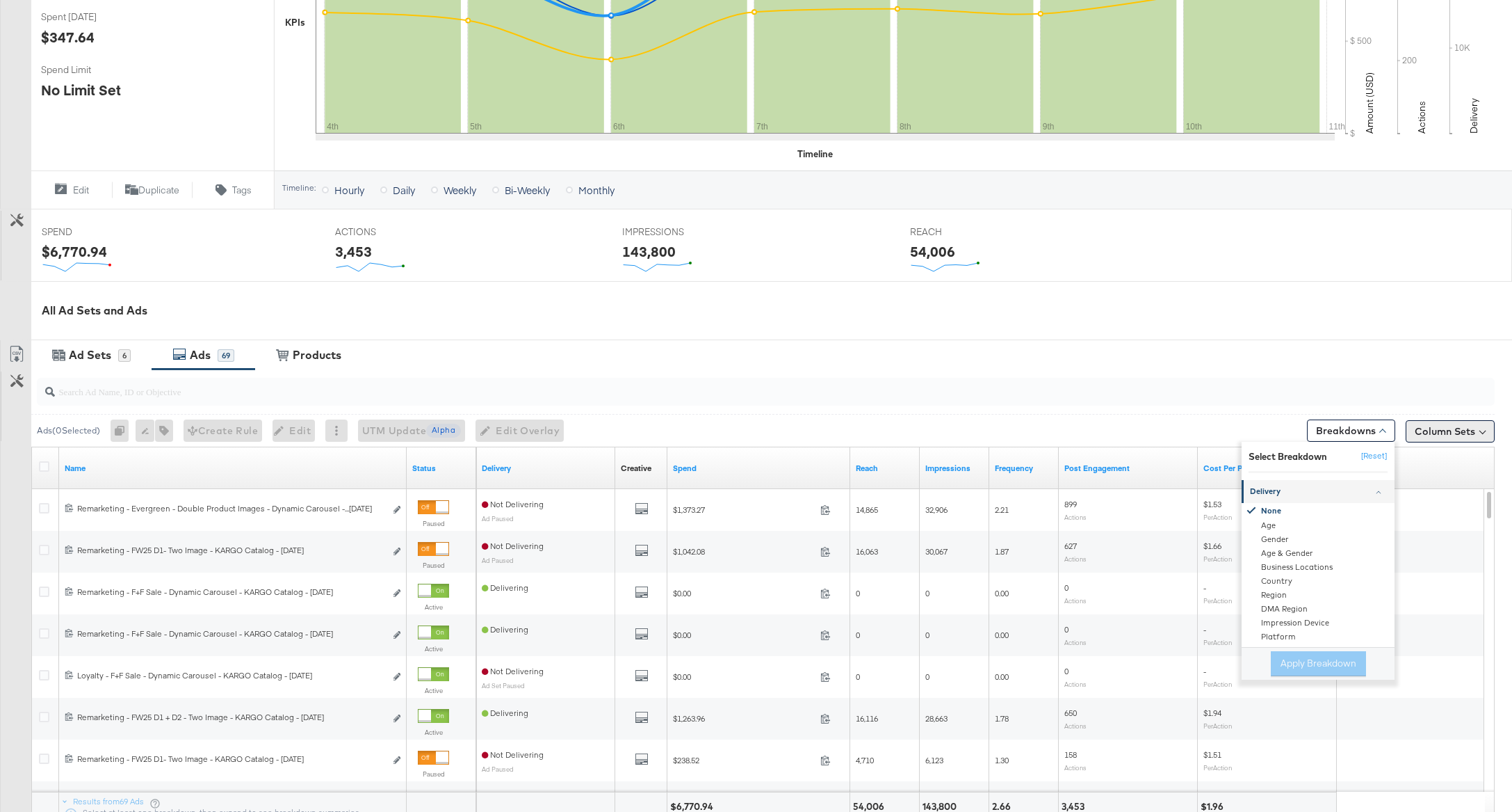
click at [1451, 423] on button "Column Sets" at bounding box center [1450, 431] width 89 height 22
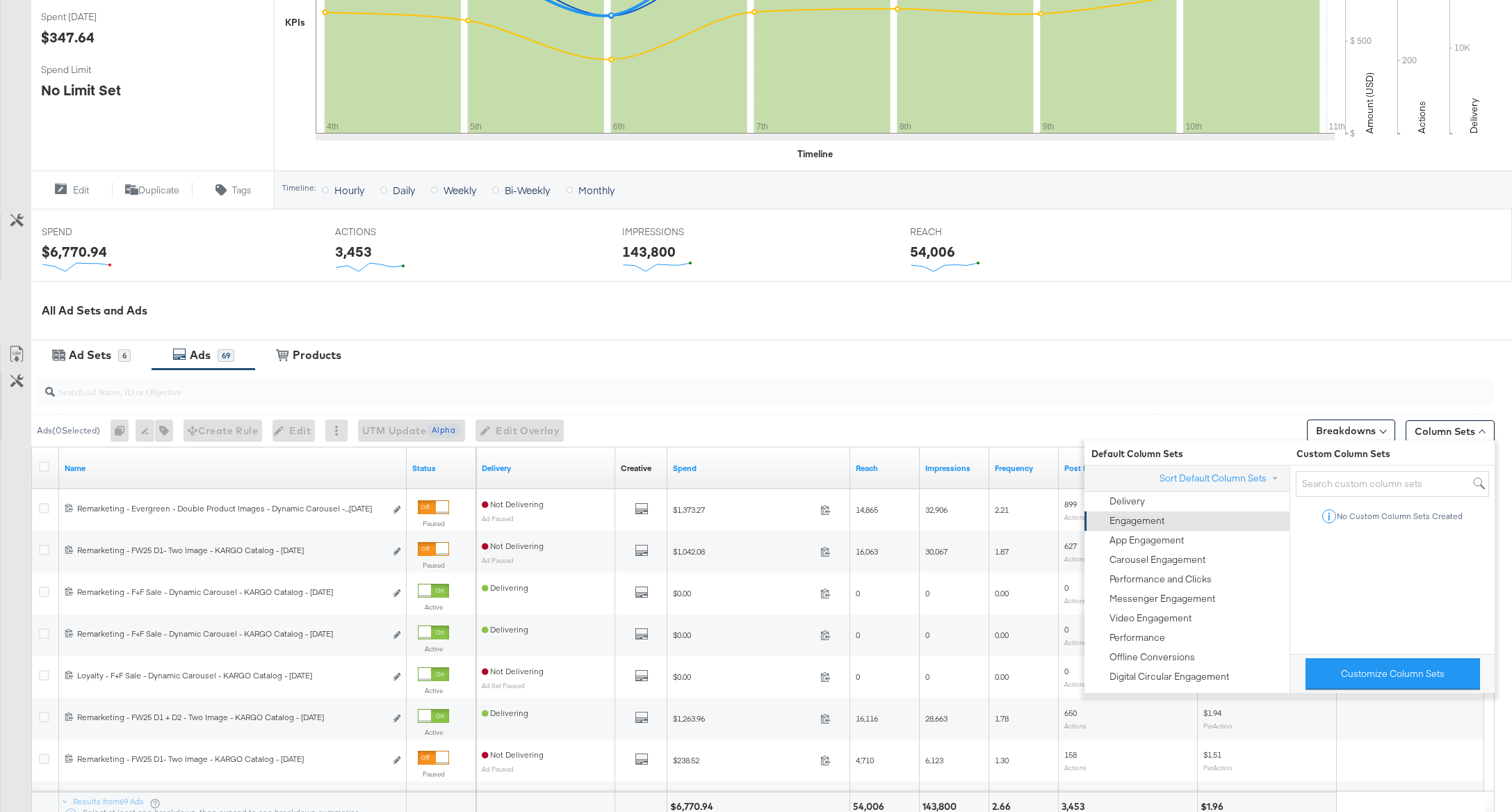
click at [1149, 517] on div "Engagement" at bounding box center [1137, 520] width 55 height 13
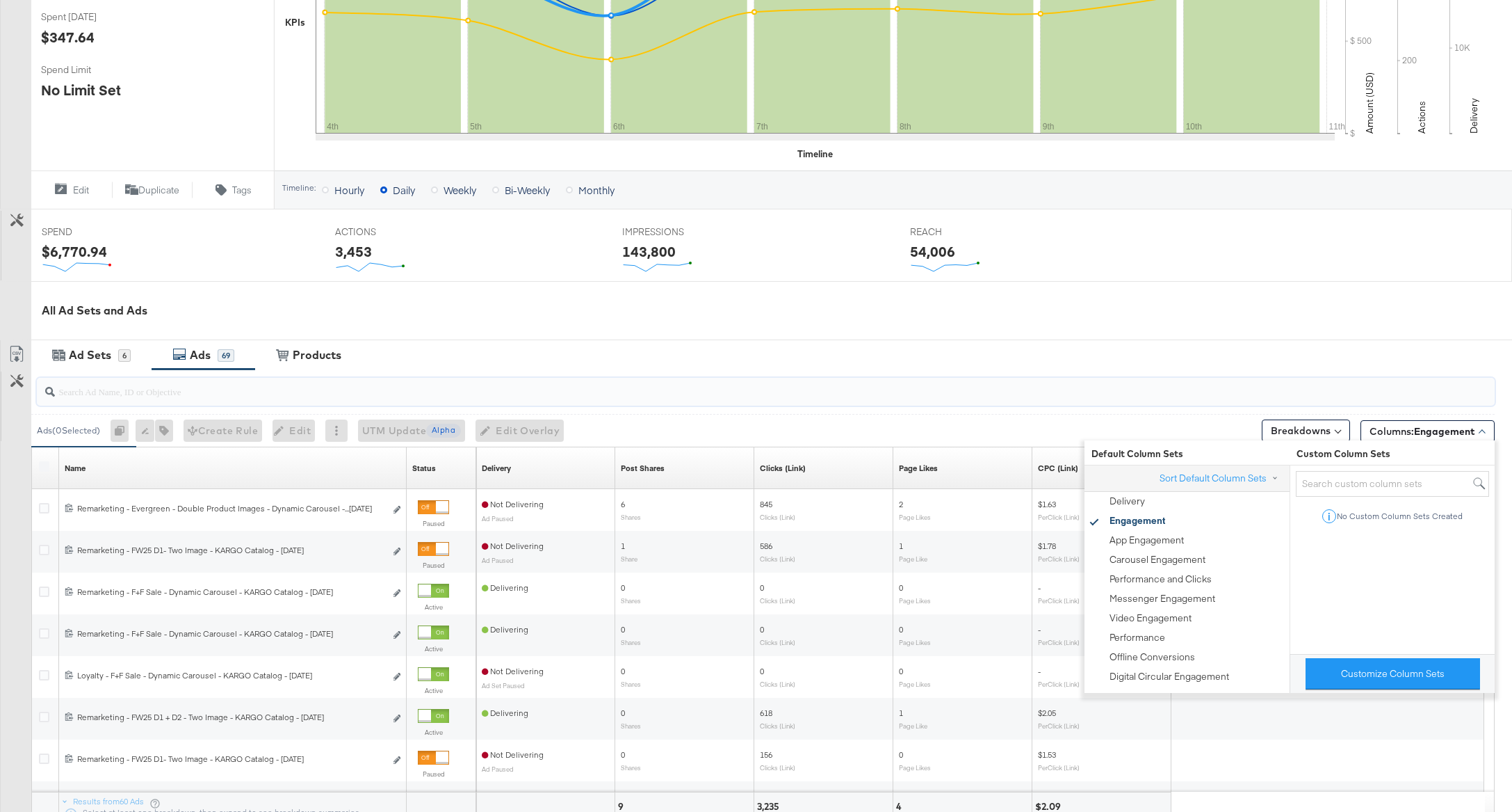
click at [865, 373] on input "search" at bounding box center [707, 385] width 1305 height 27
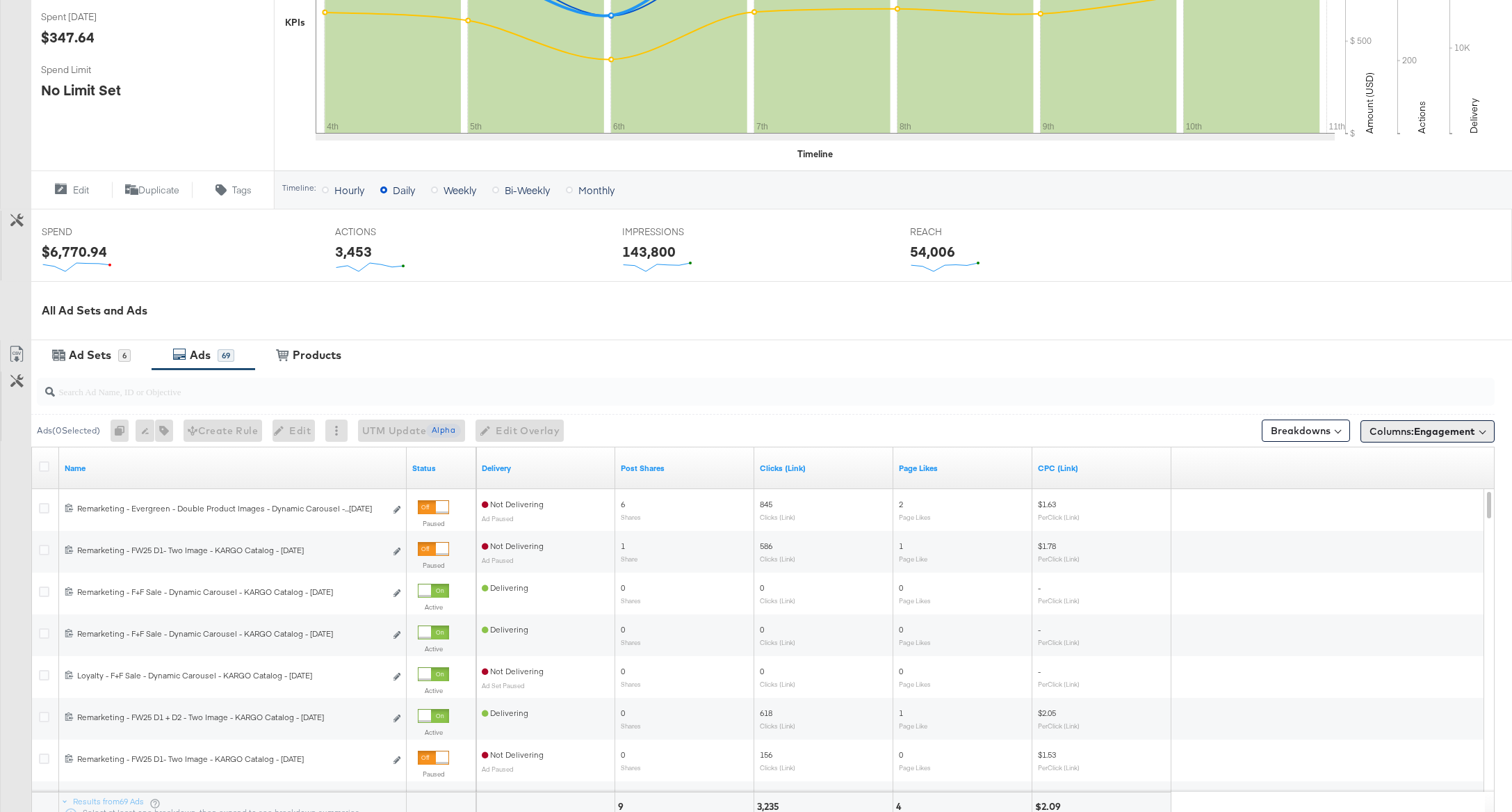
click at [1422, 431] on span "Engagement" at bounding box center [1445, 431] width 61 height 12
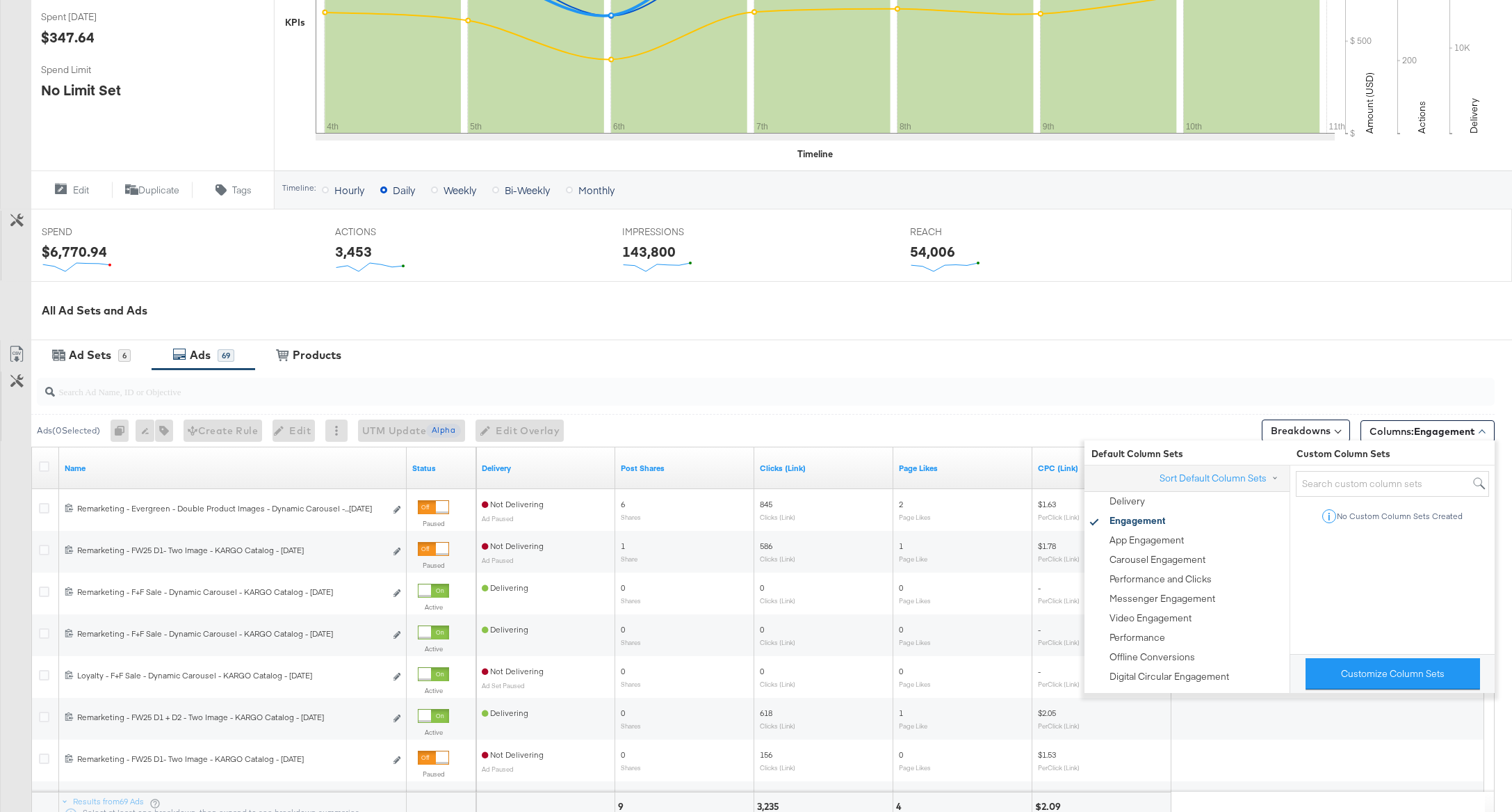
click at [816, 366] on div "Ad Sets 6 Ads 69 View Products Products" at bounding box center [771, 354] width 1481 height 30
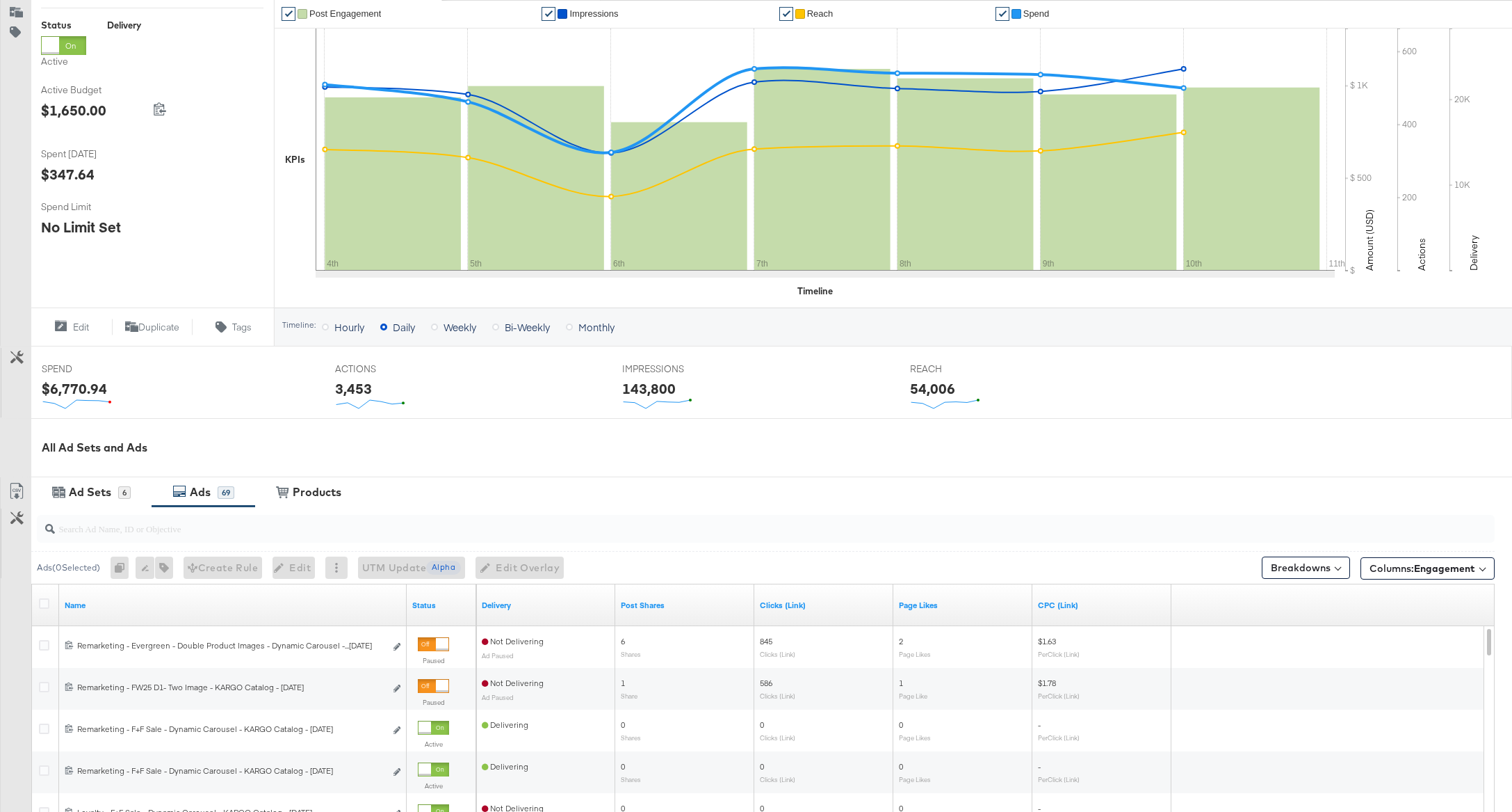
scroll to position [503, 0]
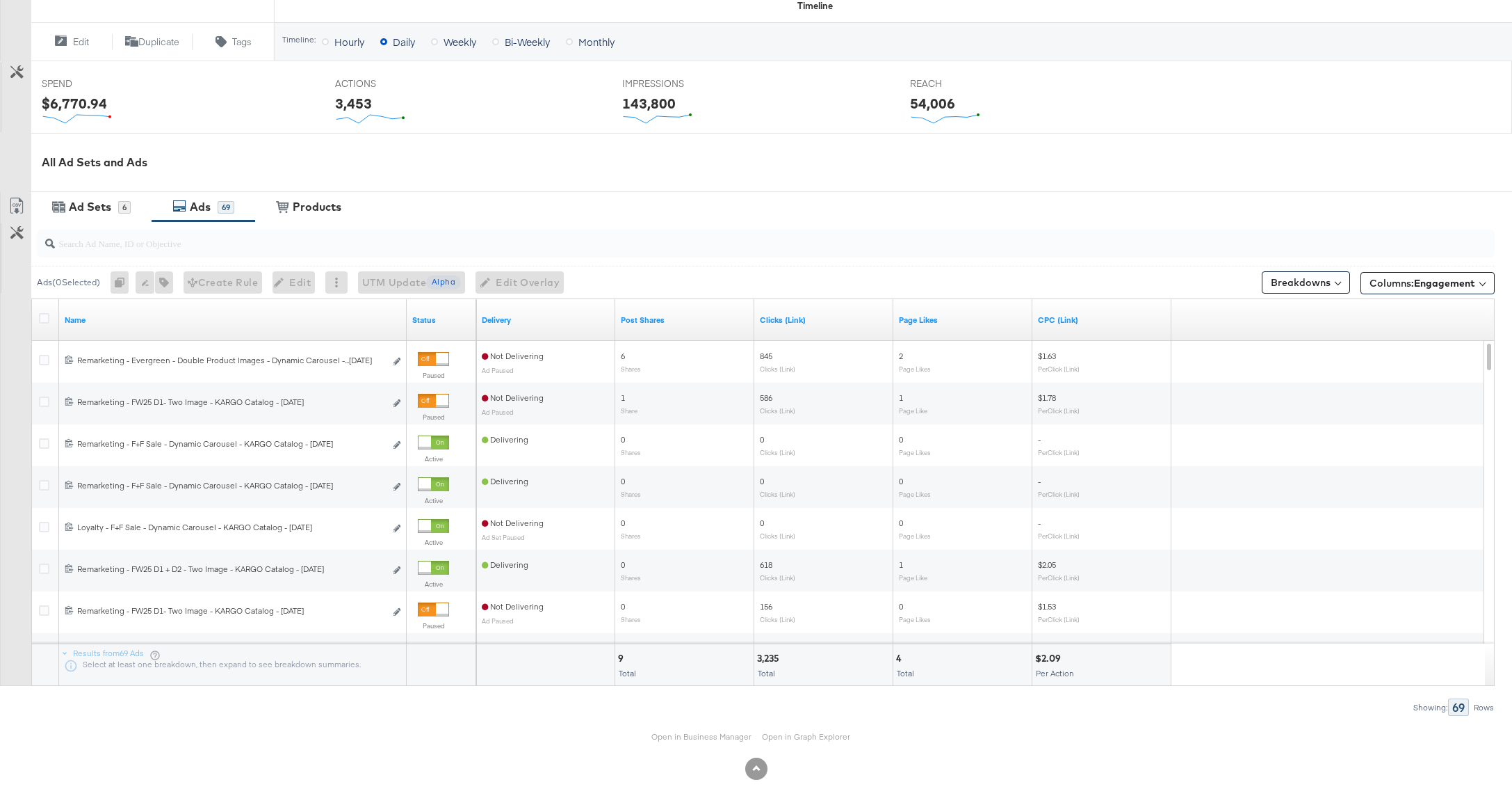
click at [70, 202] on div "Ad Sets" at bounding box center [91, 207] width 43 height 16
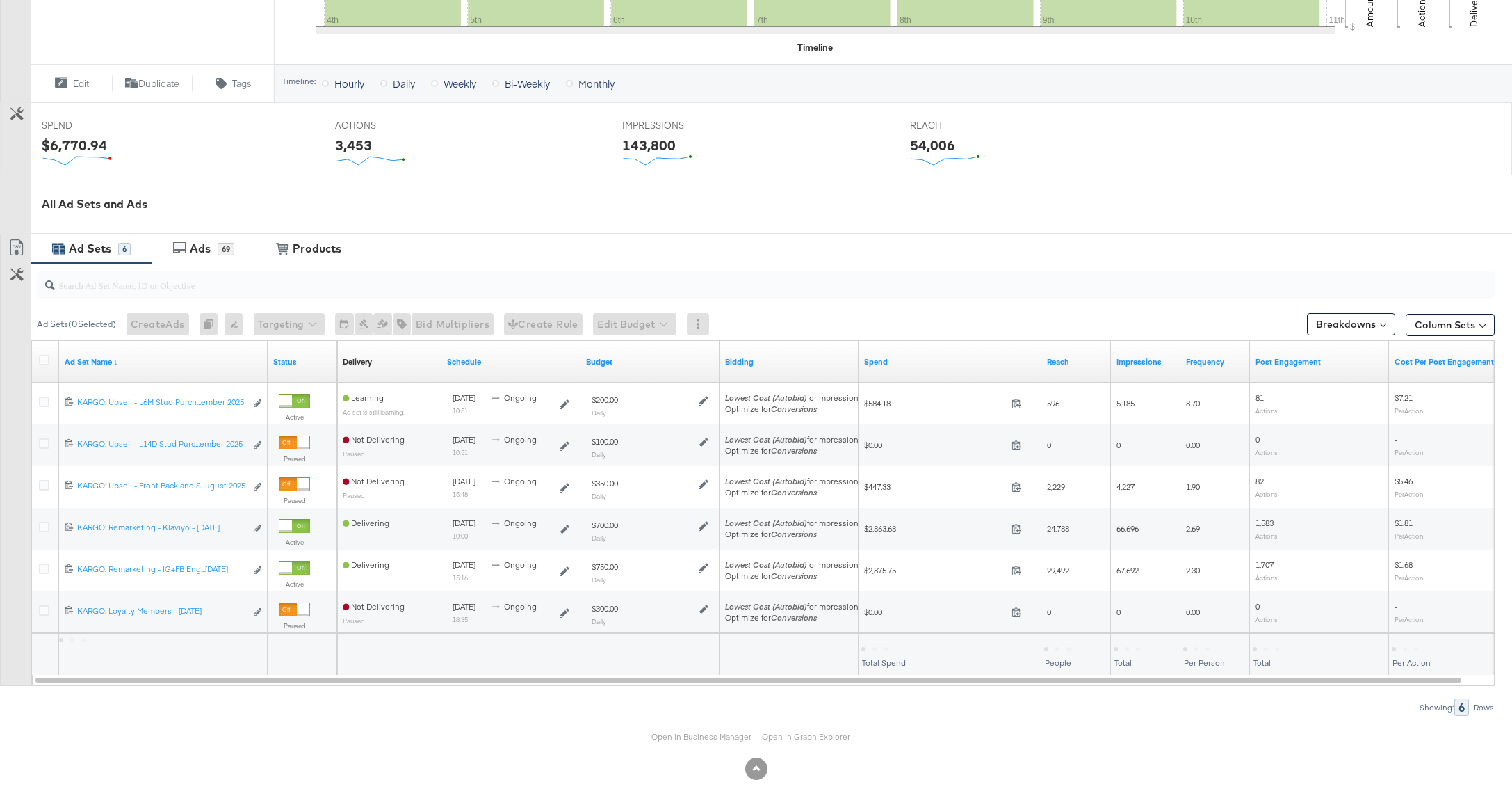
scroll to position [462, 0]
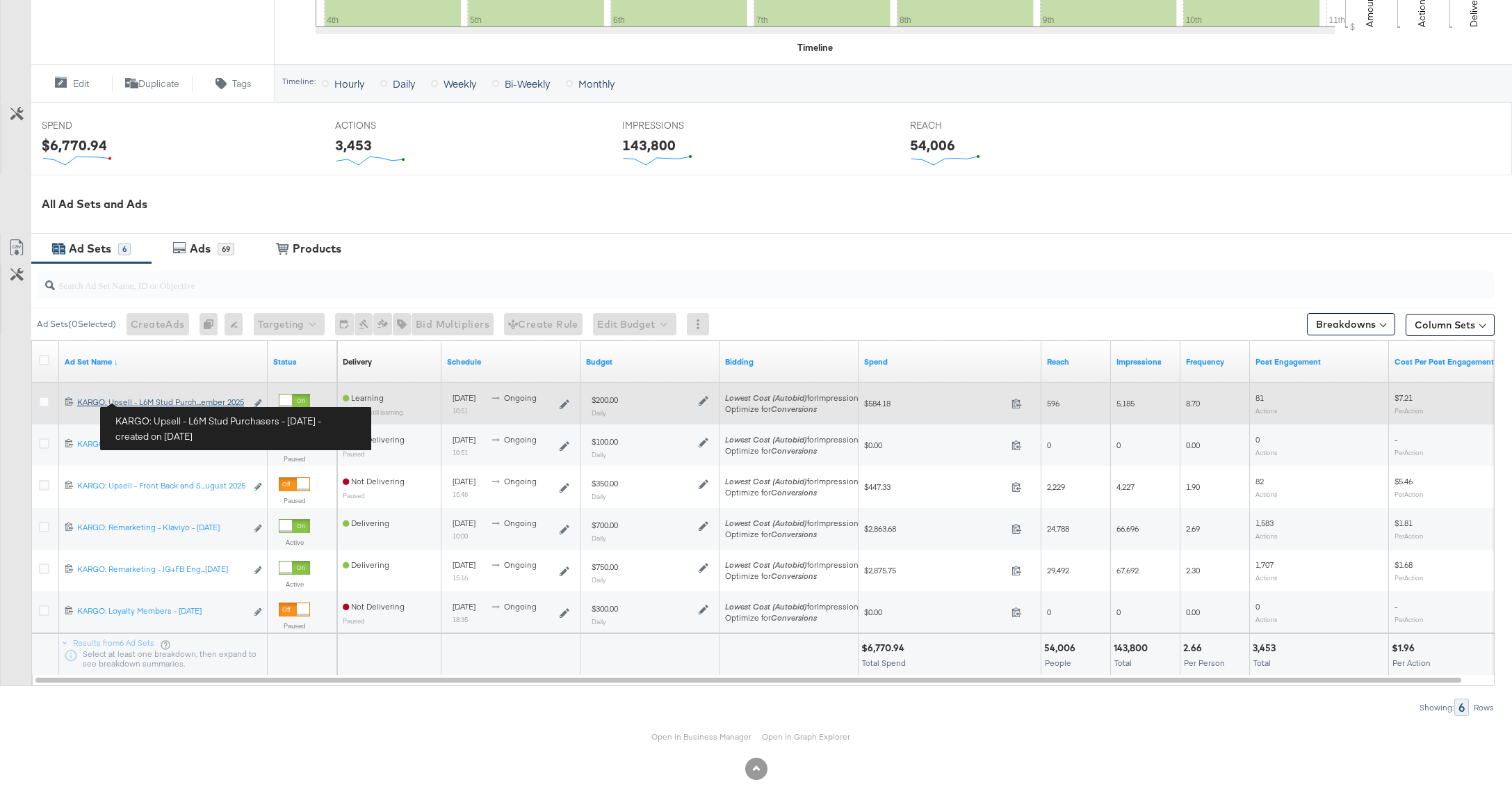
click at [152, 400] on div "KARGO: Upsell - L6M Stud Purchasers - September 2025 KARGO: Upsell - L6M Stud P…" at bounding box center [161, 402] width 169 height 12
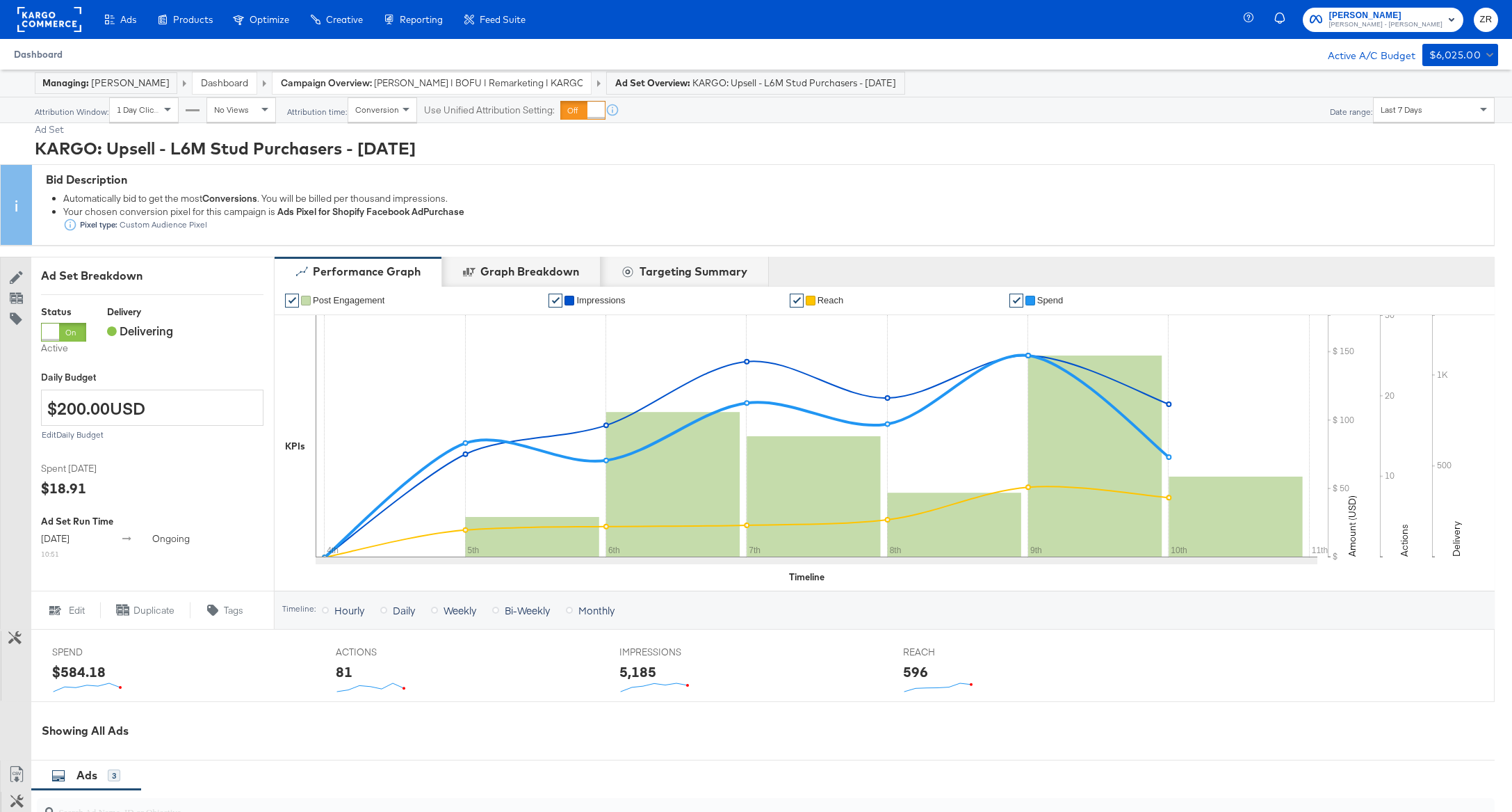
click at [34, 54] on span "Dashboard" at bounding box center [38, 54] width 49 height 12
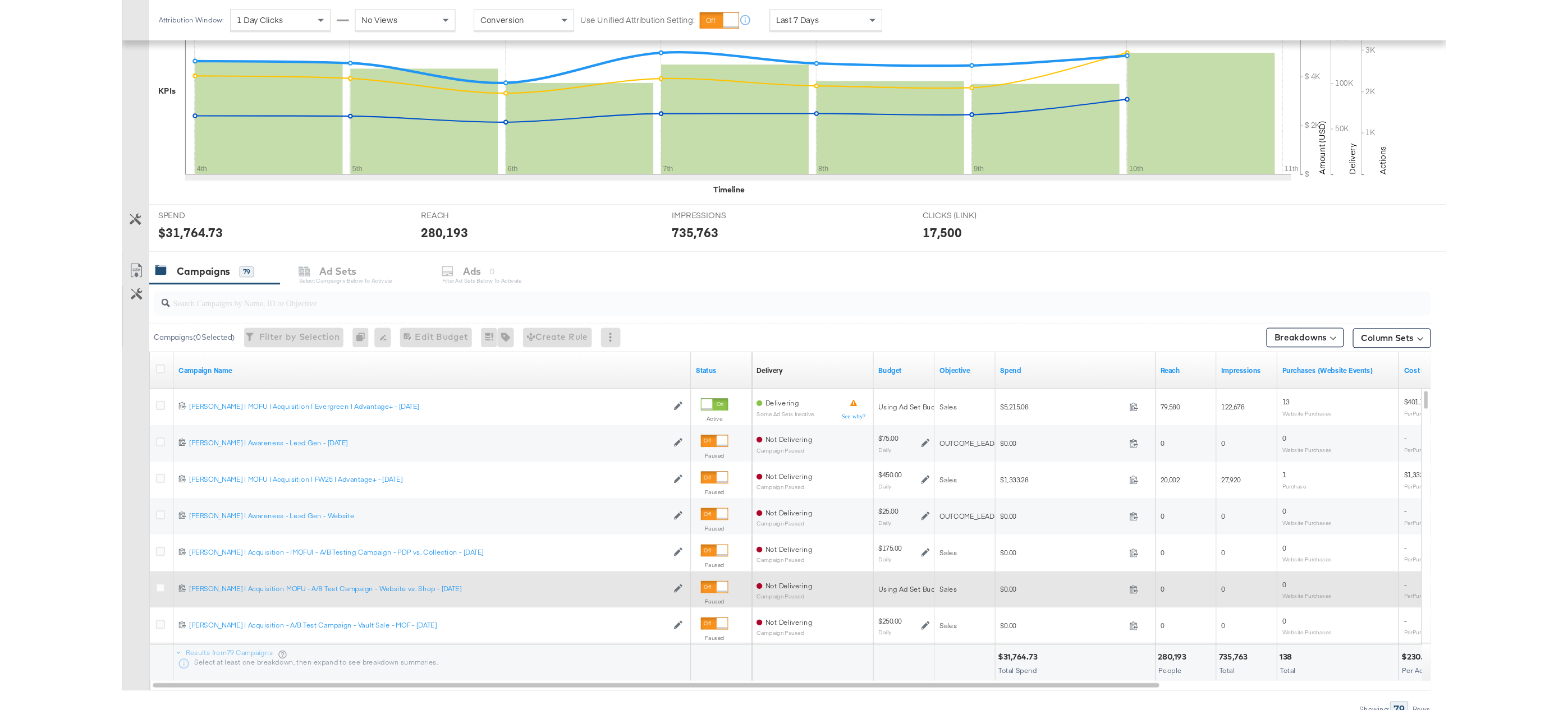
scroll to position [272, 0]
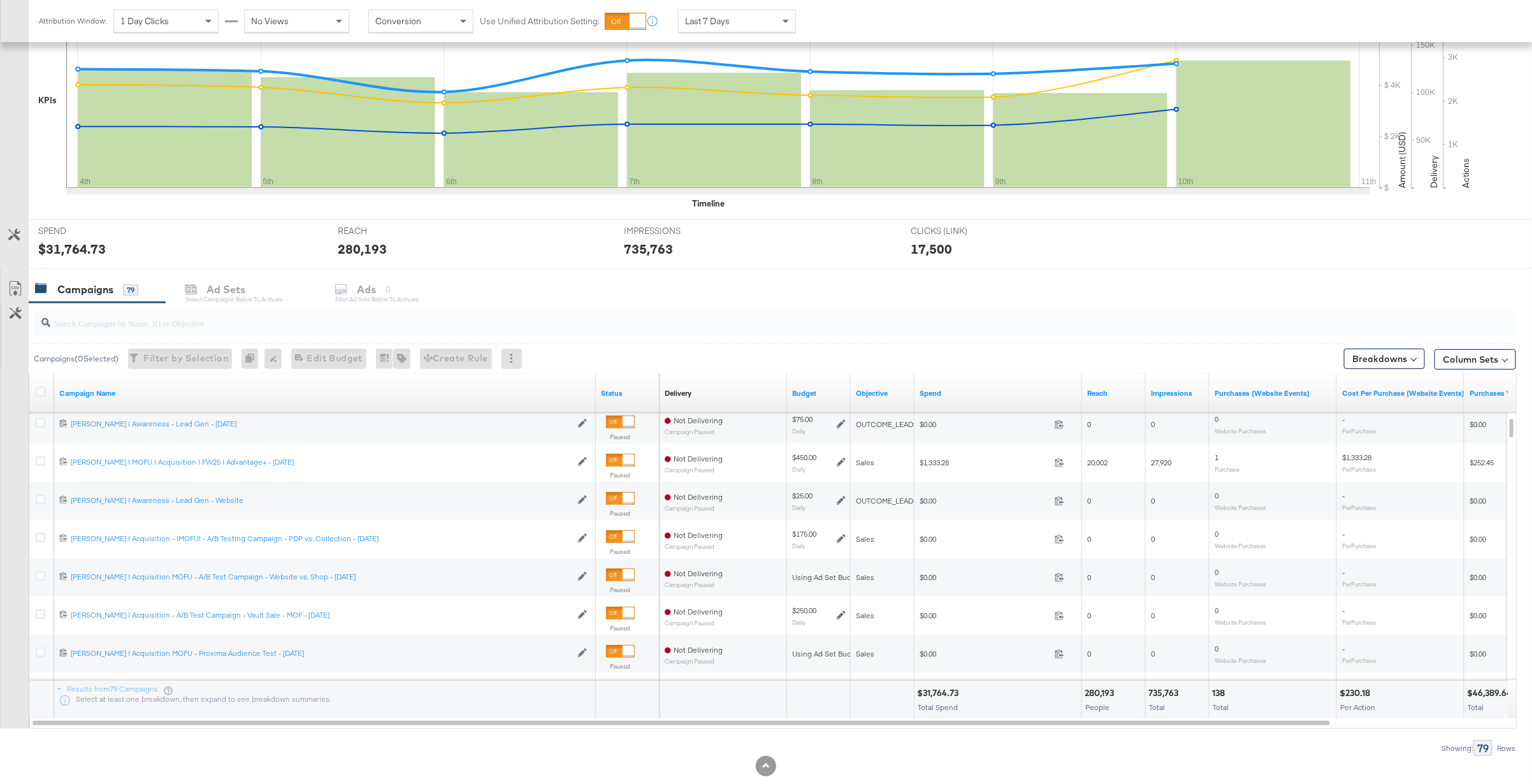
click at [1386, 743] on div at bounding box center [766, 766] width 1532 height 20
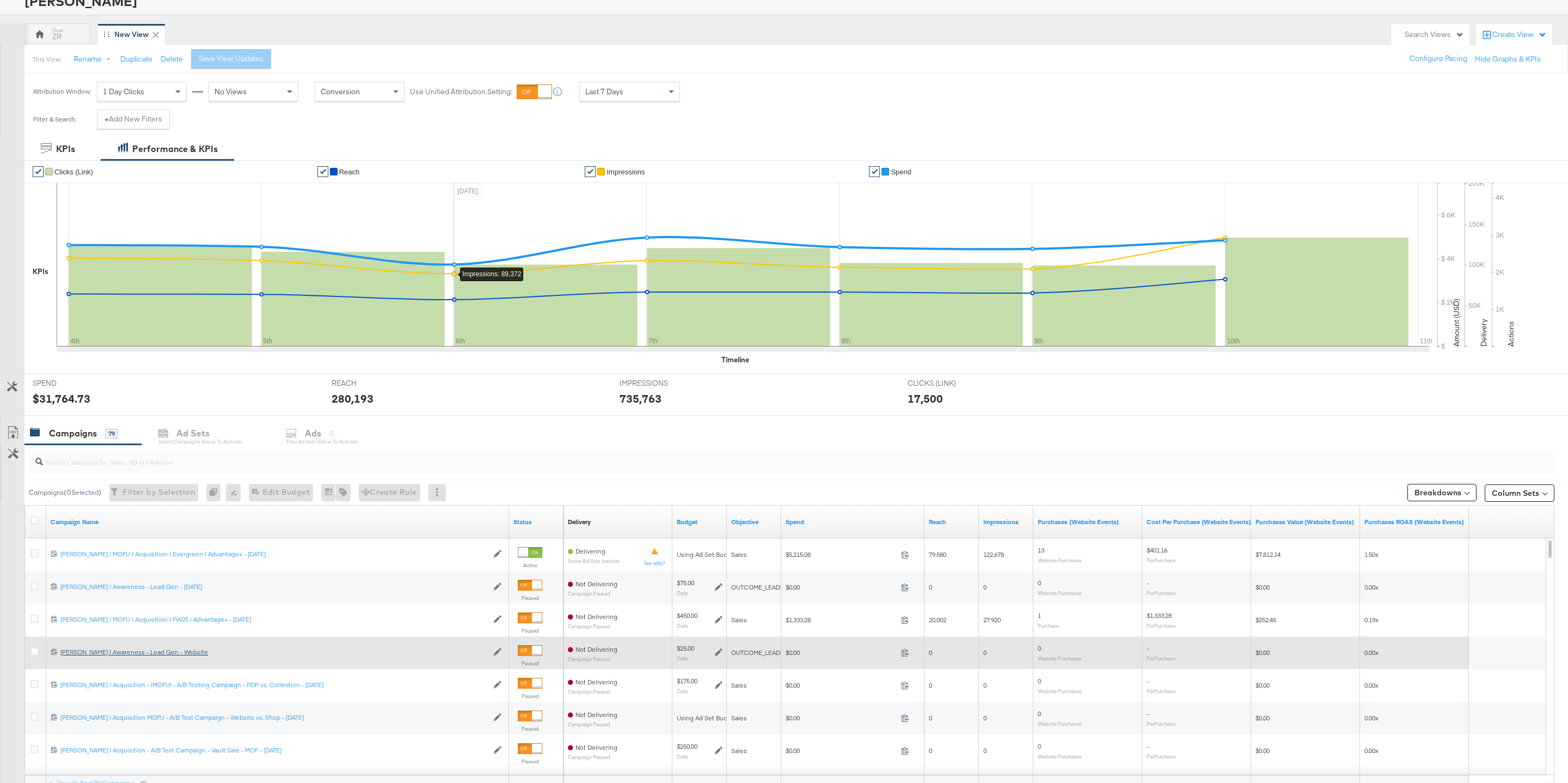
scroll to position [0, 0]
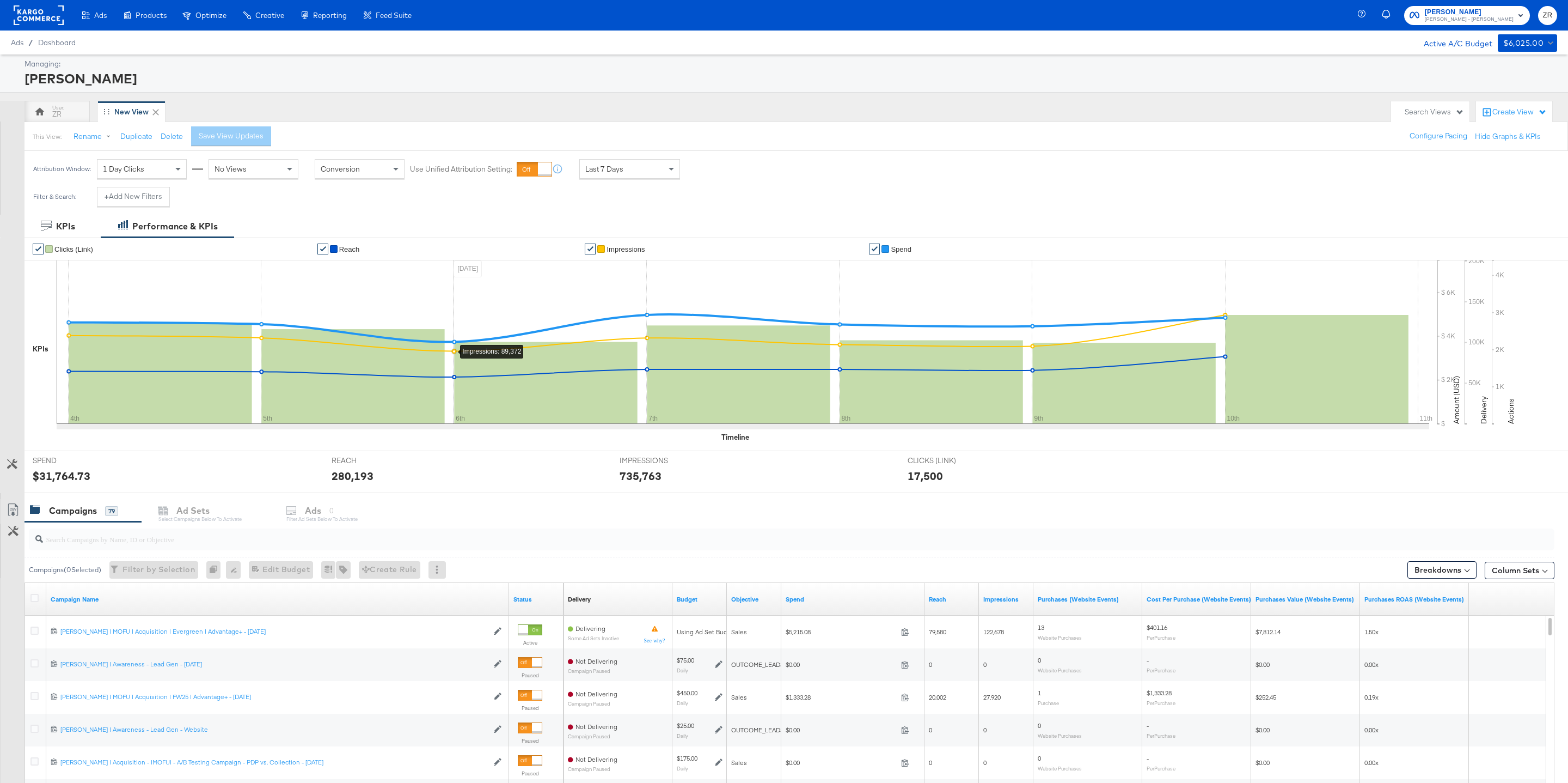
click at [300, 545] on input "search" at bounding box center [727, 534] width 1367 height 21
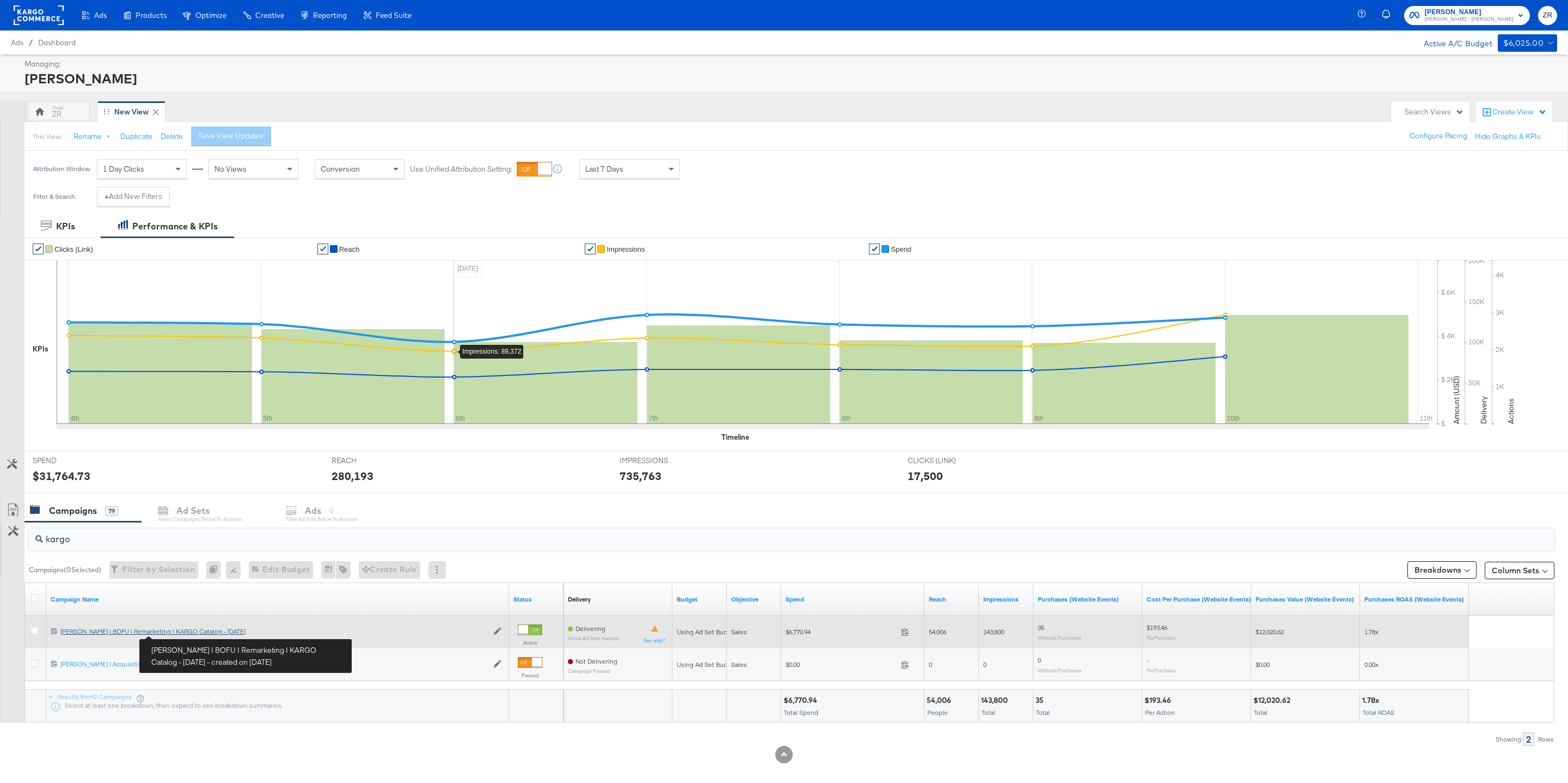
type input "kargo"
click at [181, 634] on div "Mason | BOFU | Remarketing | KARGO Catalog - March 2025 Mason | BOFU | Remarket…" at bounding box center [274, 631] width 427 height 9
